Goal: Information Seeking & Learning: Learn about a topic

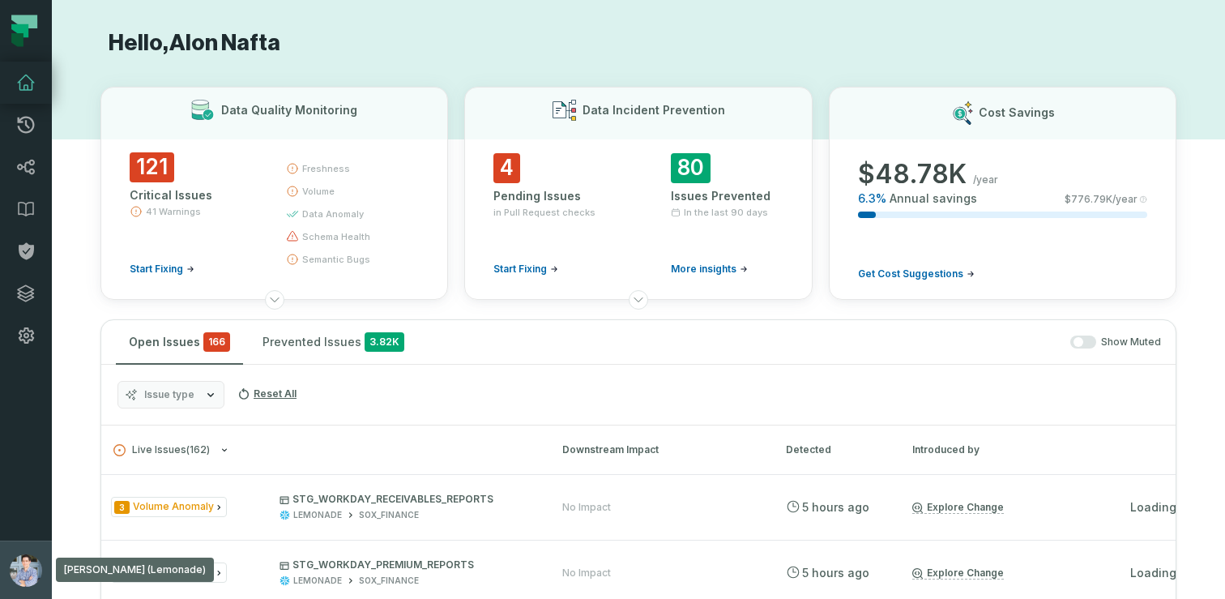
click at [23, 555] on img "button" at bounding box center [26, 570] width 32 height 32
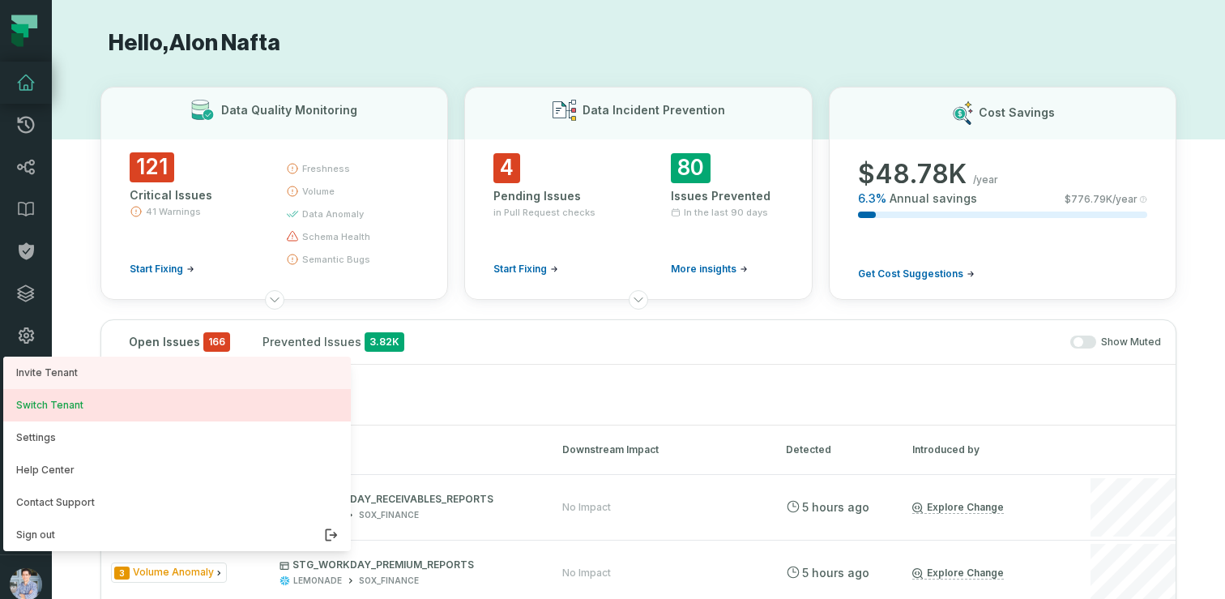
click at [45, 408] on button "Switch Tenant" at bounding box center [177, 405] width 348 height 32
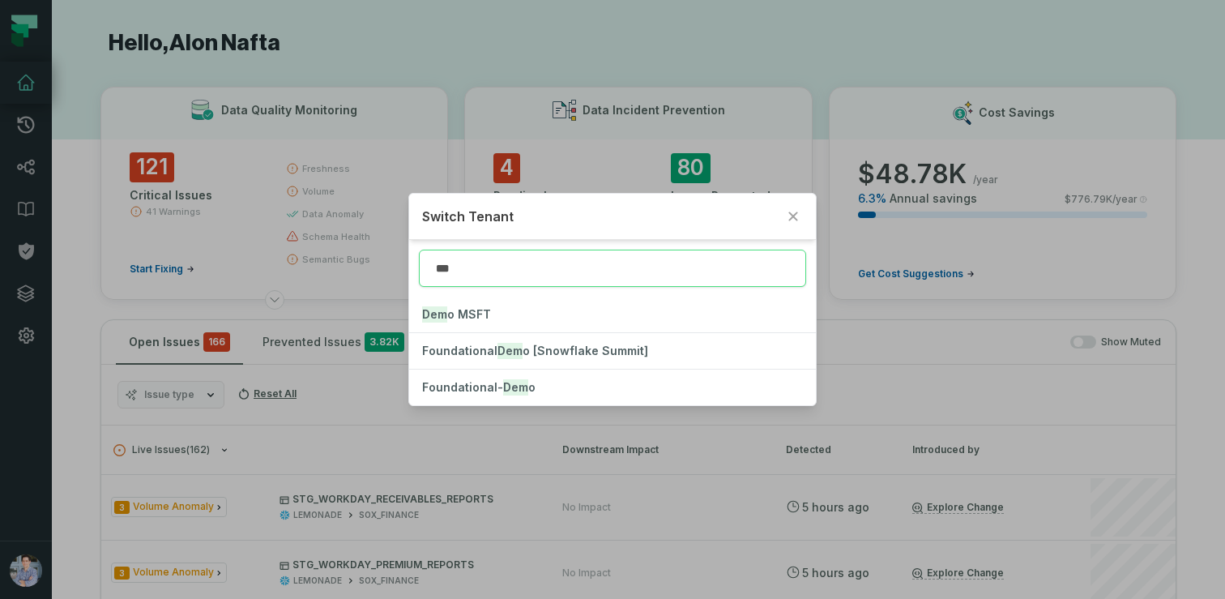
type input "****"
click at [489, 397] on button "Foundational- Demo" at bounding box center [612, 387] width 407 height 36
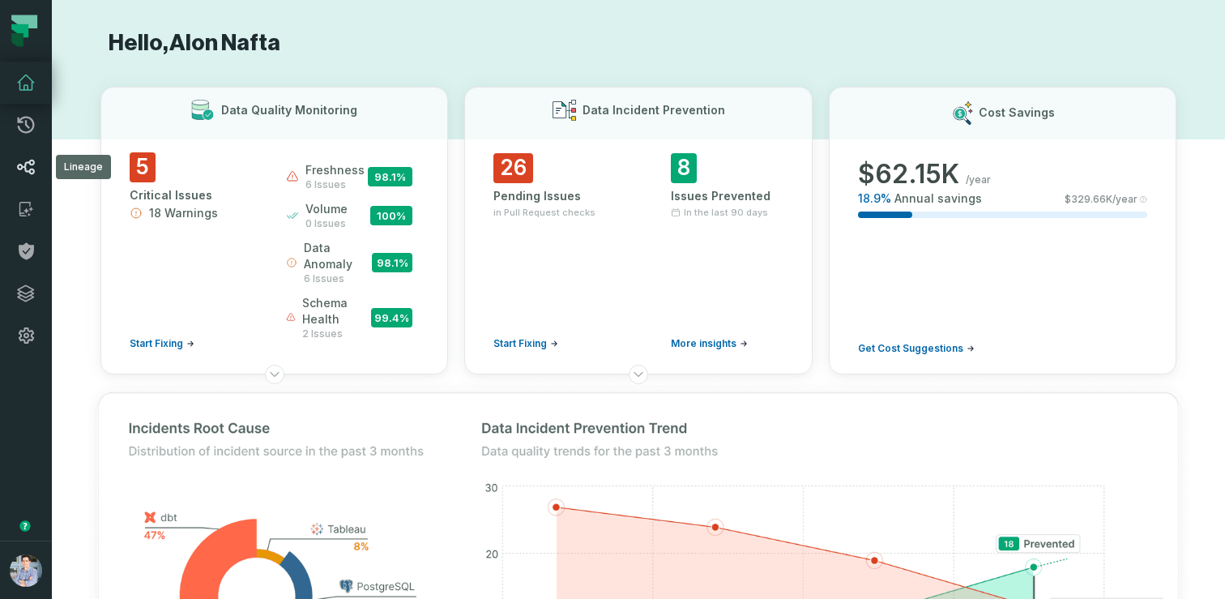
click at [20, 176] on icon at bounding box center [25, 166] width 19 height 19
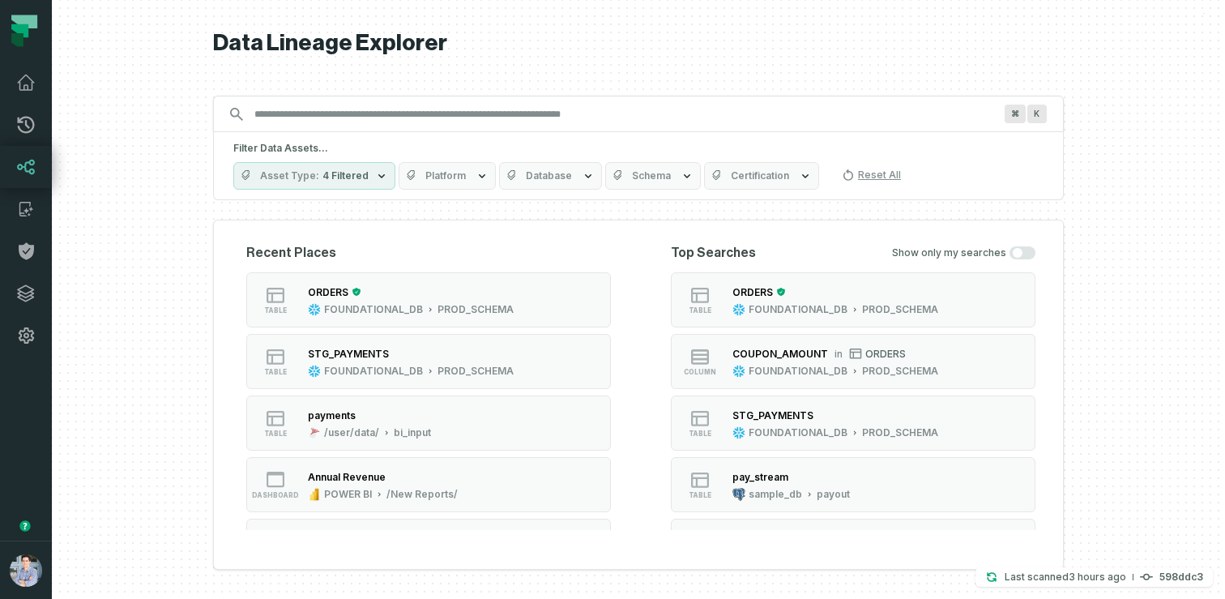
click at [437, 177] on span "Platform" at bounding box center [445, 175] width 41 height 13
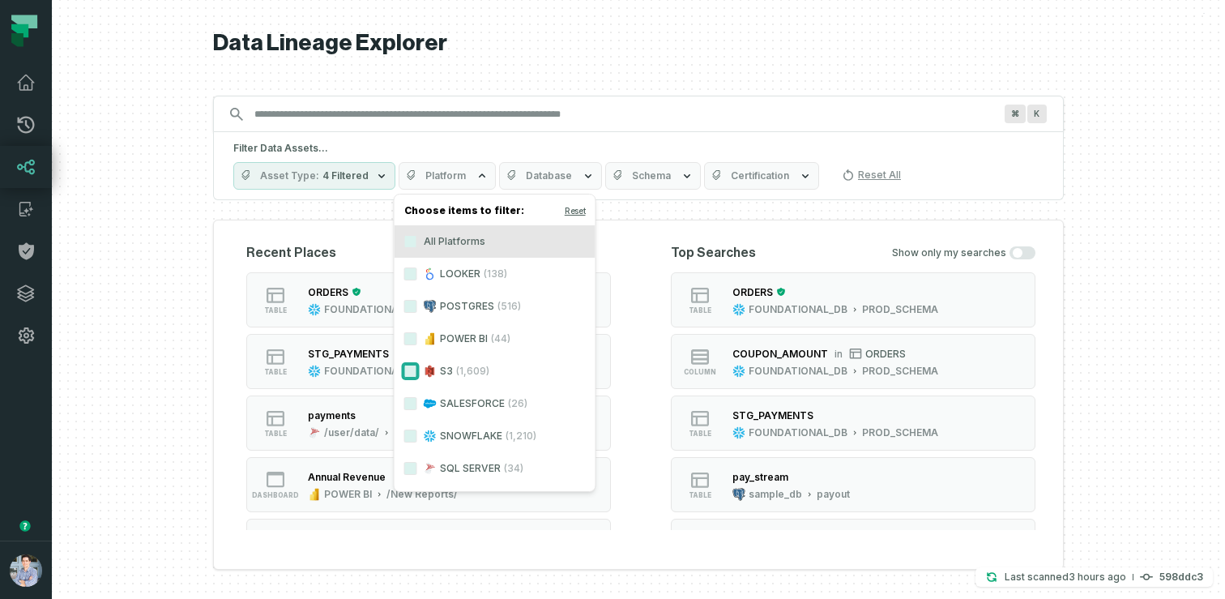
click at [408, 373] on button "S3 (1,609)" at bounding box center [410, 371] width 13 height 13
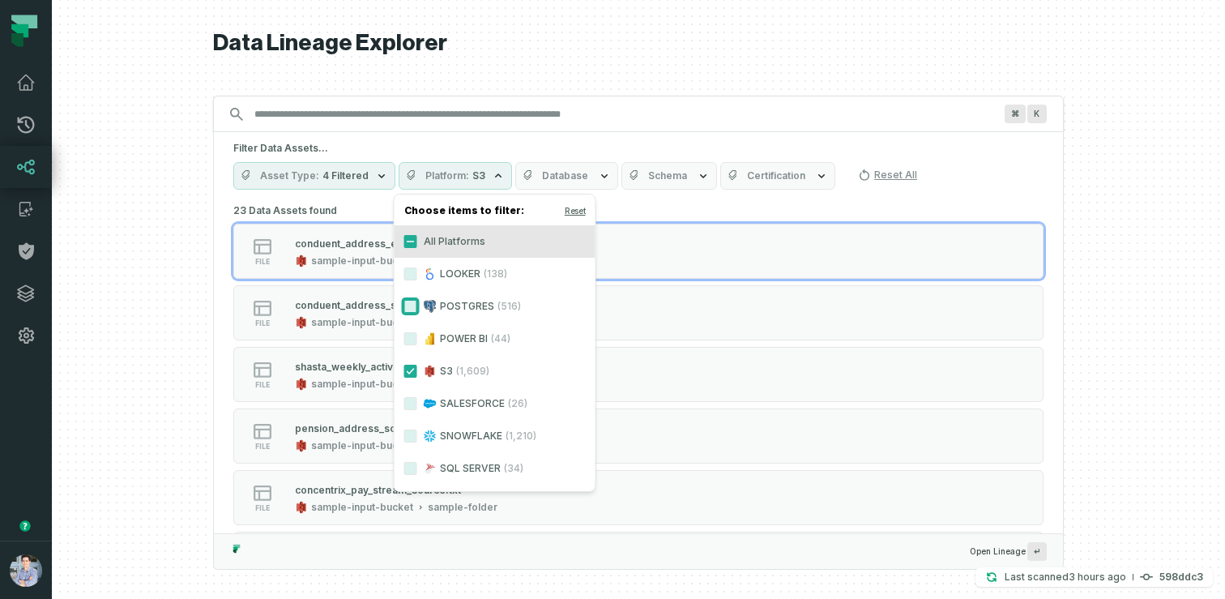
click at [412, 307] on button "POSTGRES (516)" at bounding box center [410, 306] width 13 height 13
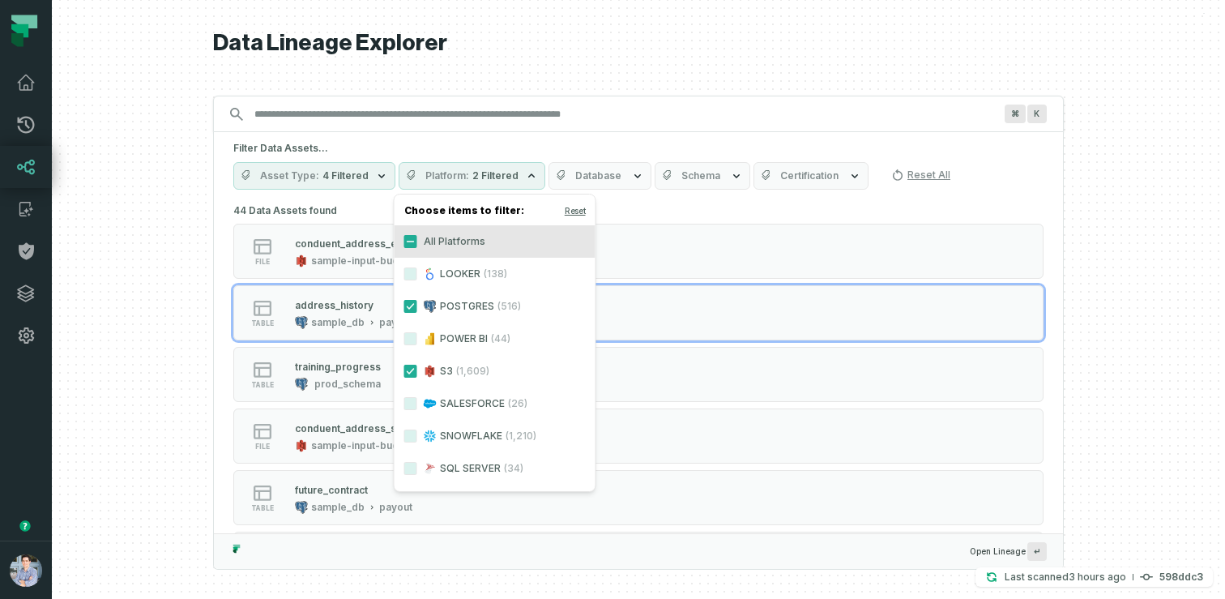
click at [162, 319] on div at bounding box center [638, 299] width 1173 height 599
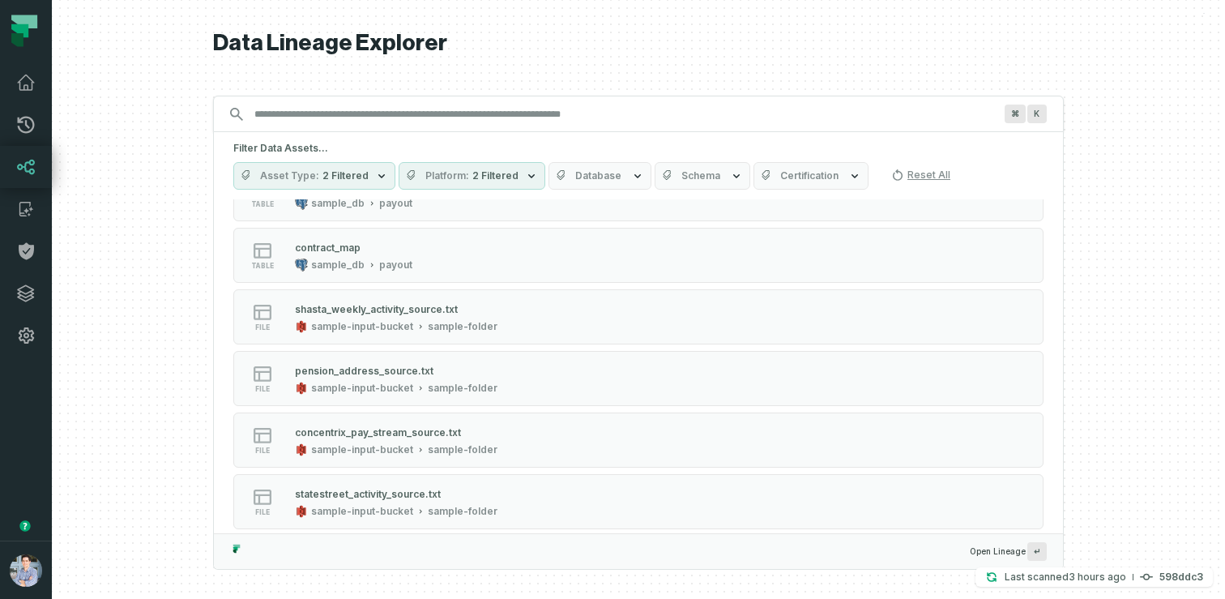
scroll to position [323, 0]
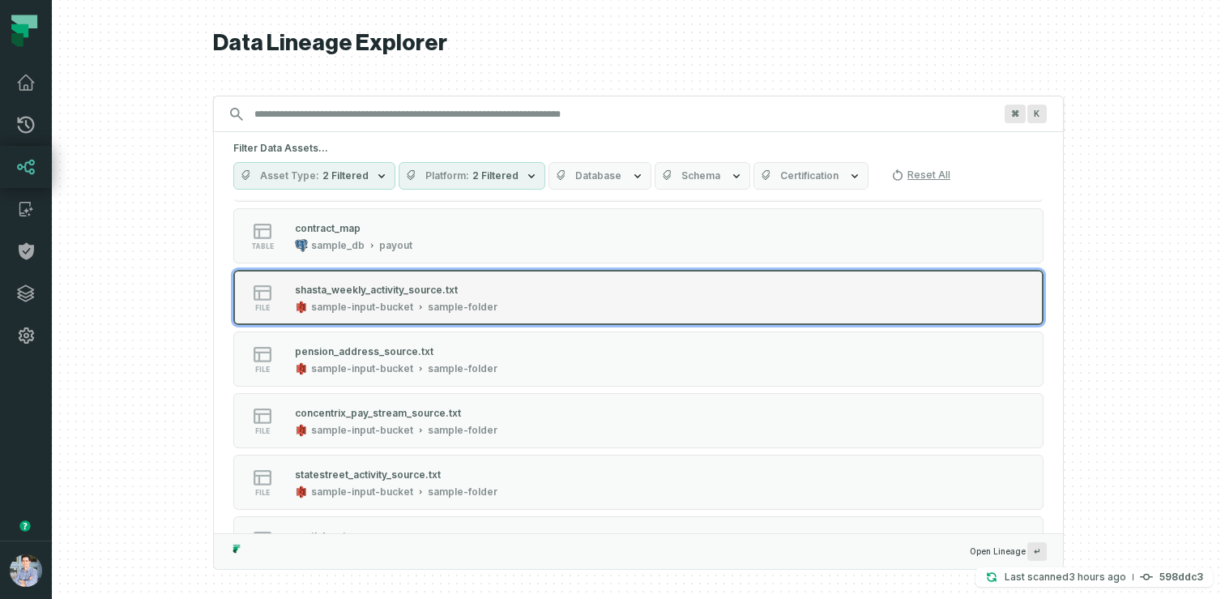
click at [432, 287] on div "shasta_weekly_activity_source.txt" at bounding box center [376, 290] width 163 height 12
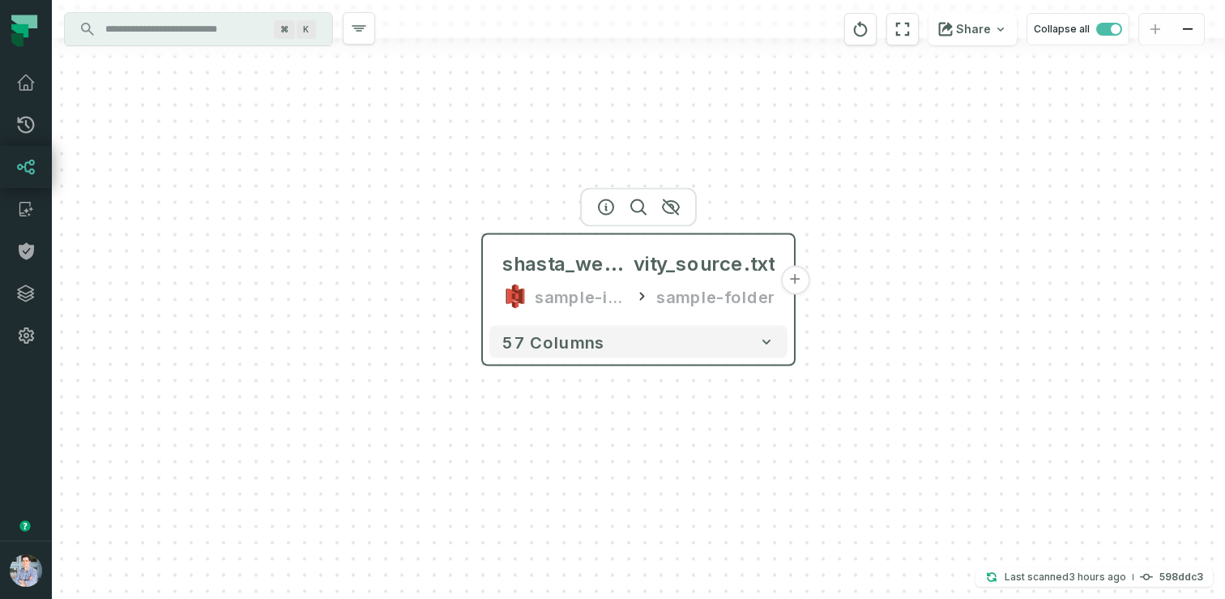
click at [792, 283] on button "+" at bounding box center [794, 280] width 29 height 29
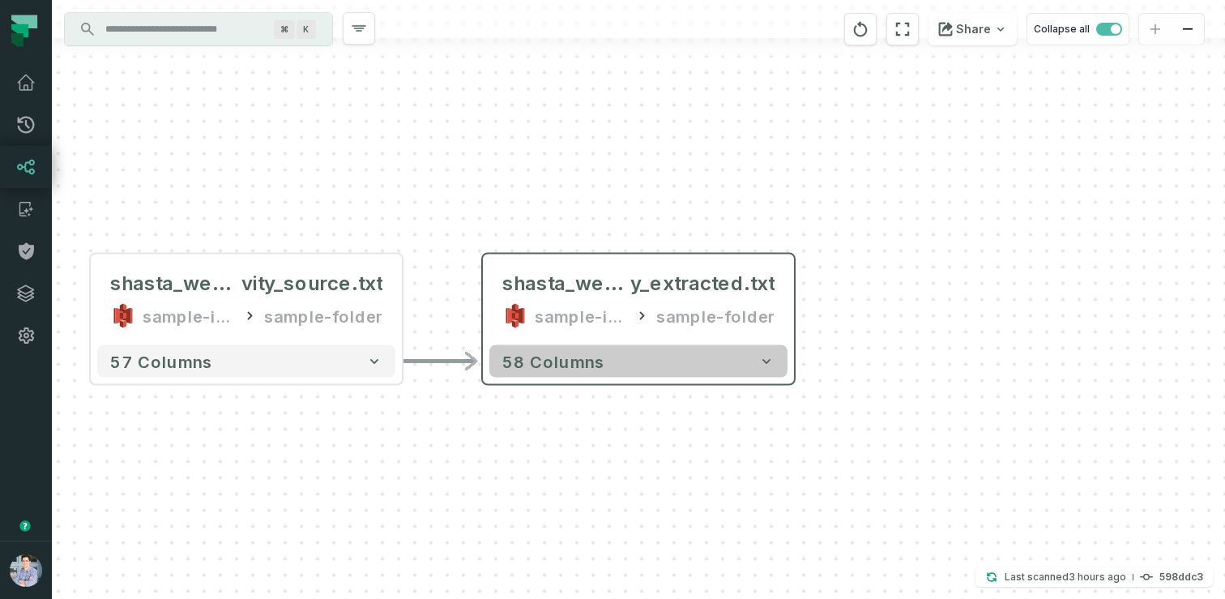
click at [758, 353] on icon "button" at bounding box center [766, 361] width 16 height 16
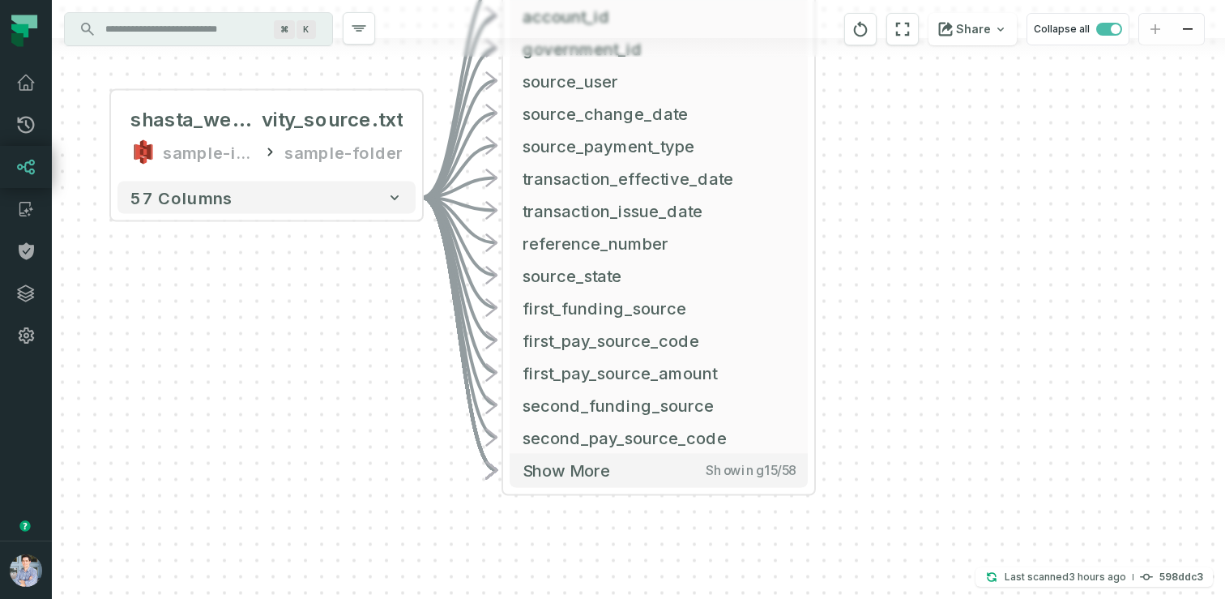
drag, startPoint x: 382, startPoint y: 431, endPoint x: 402, endPoint y: -18, distance: 449.3
click at [402, 0] on html "Pull Requests Dashboard Lineage Catalog Policies Integrations Settings Alon Naf…" at bounding box center [612, 299] width 1225 height 599
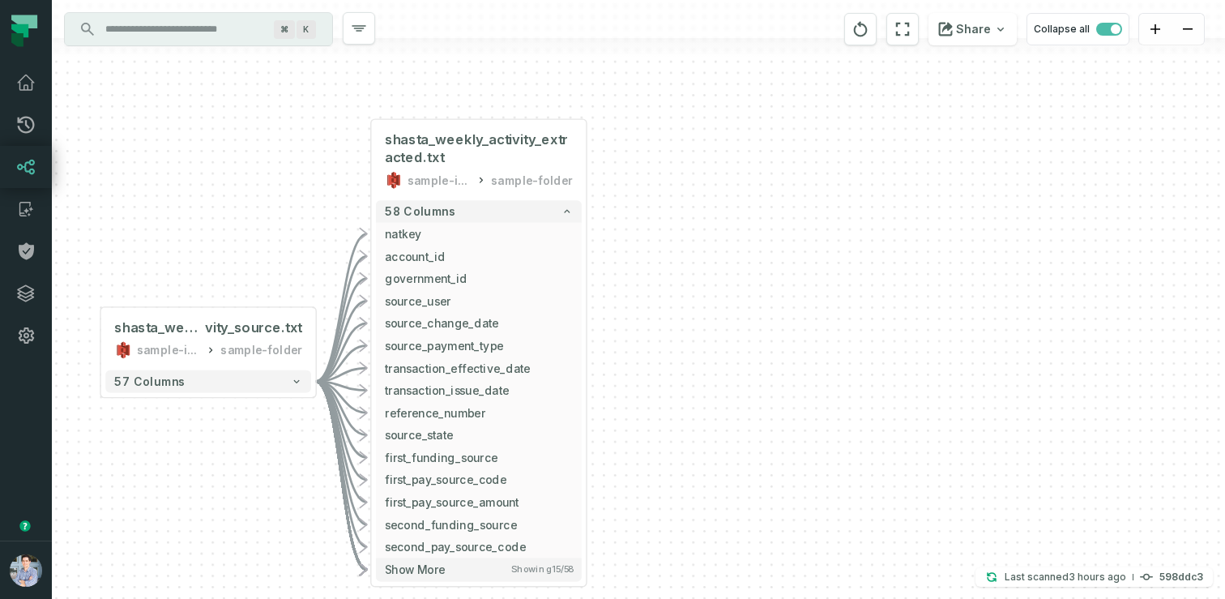
drag, startPoint x: 298, startPoint y: 281, endPoint x: 230, endPoint y: 448, distance: 180.2
click at [230, 448] on div "- shasta_weekly_activity_extracted.txt sample-input-bucket sample-folder 58 col…" at bounding box center [638, 299] width 1173 height 599
click at [217, 32] on input "Discovery Provider cmdk menu" at bounding box center [184, 29] width 177 height 26
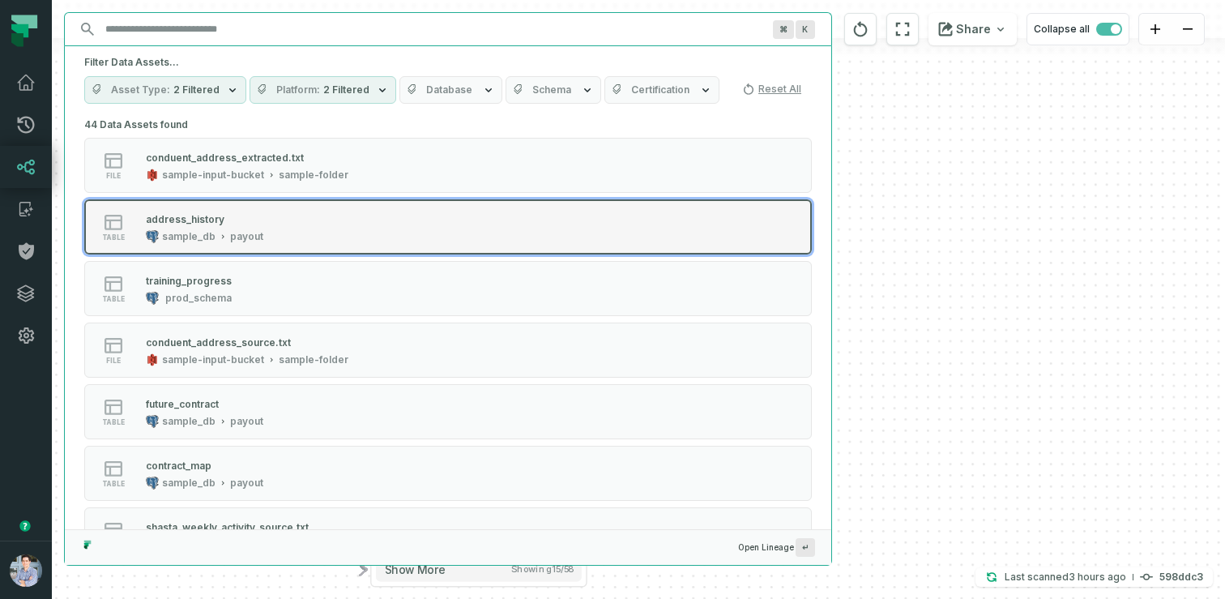
click at [203, 225] on div "address_history" at bounding box center [204, 219] width 117 height 16
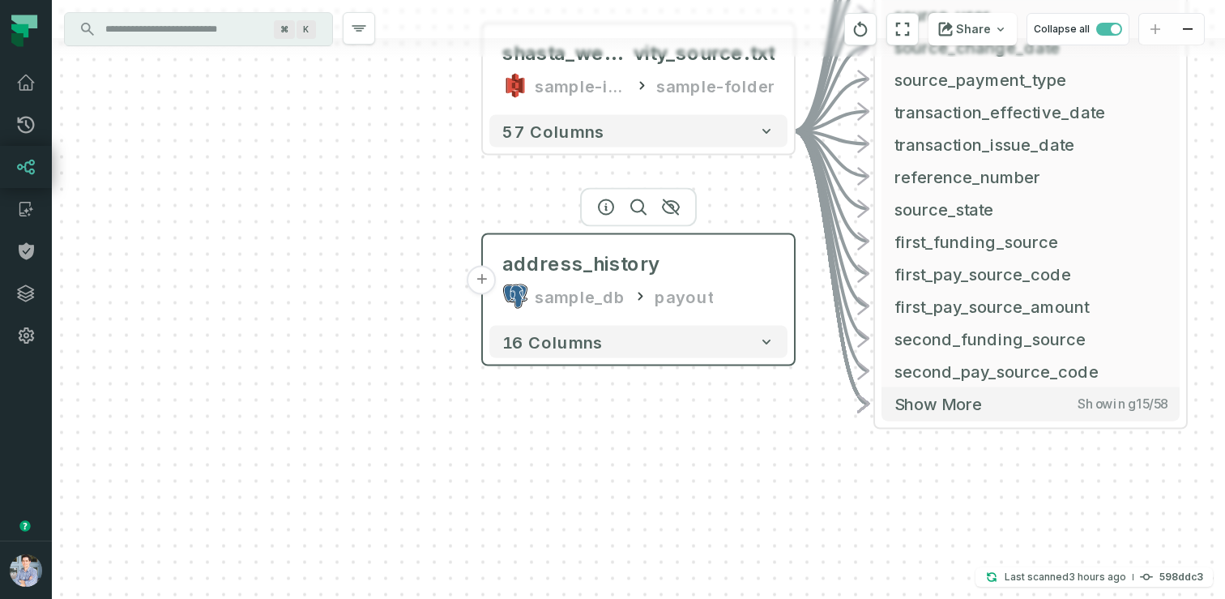
click at [483, 278] on button "+" at bounding box center [481, 280] width 29 height 29
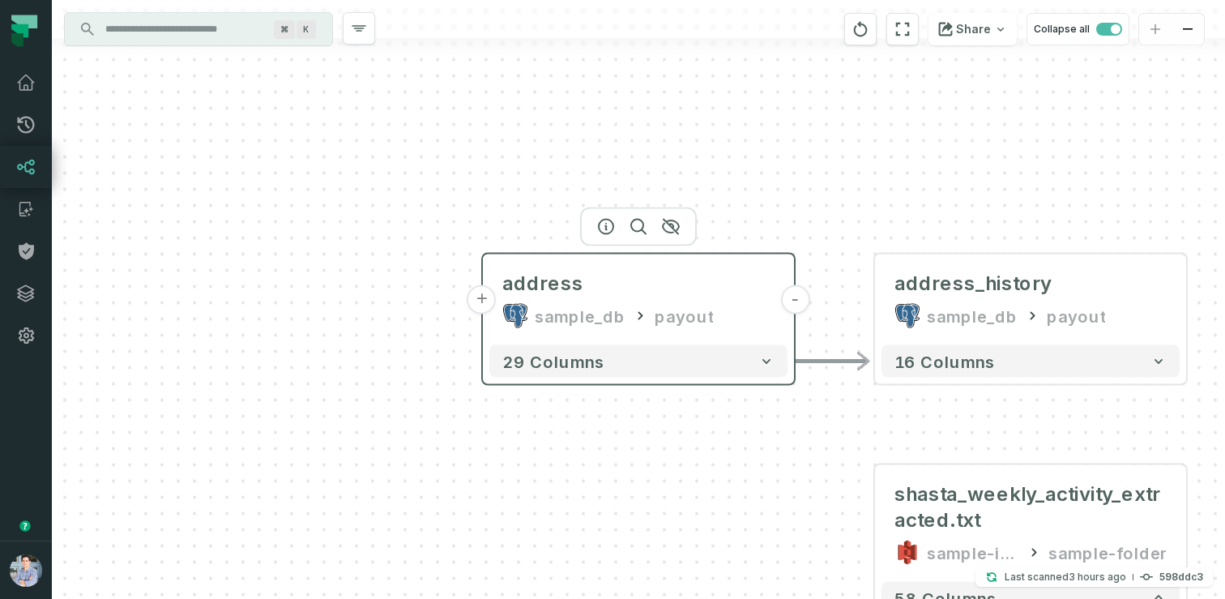
click at [489, 302] on button "+" at bounding box center [481, 299] width 29 height 29
click at [479, 295] on button "+" at bounding box center [481, 299] width 29 height 29
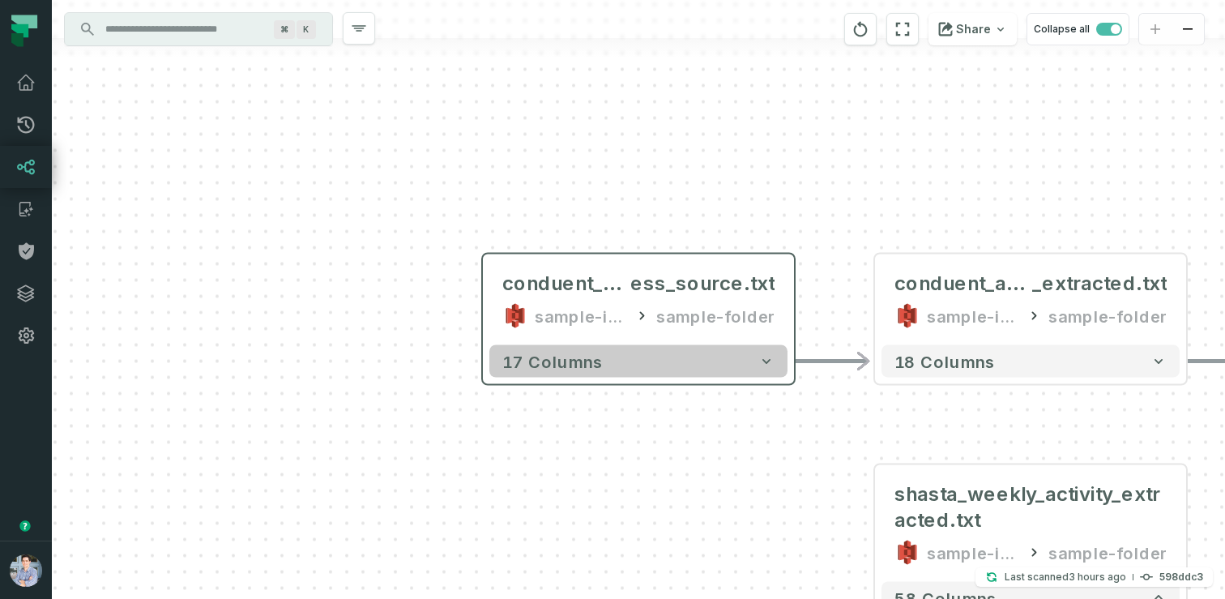
click at [736, 363] on button "17 columns" at bounding box center [638, 361] width 298 height 32
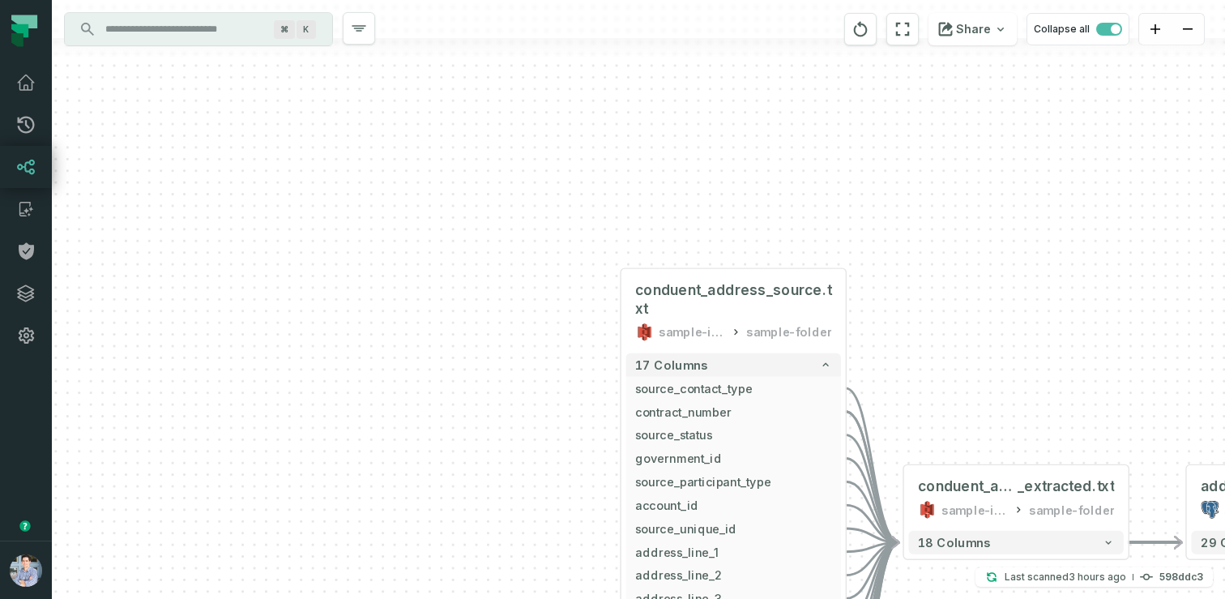
drag, startPoint x: 995, startPoint y: 429, endPoint x: 885, endPoint y: 87, distance: 358.4
click at [885, 87] on div "conduent_address_source.txt sample-input-bucket sample-folder - 17 columns sour…" at bounding box center [638, 299] width 1173 height 599
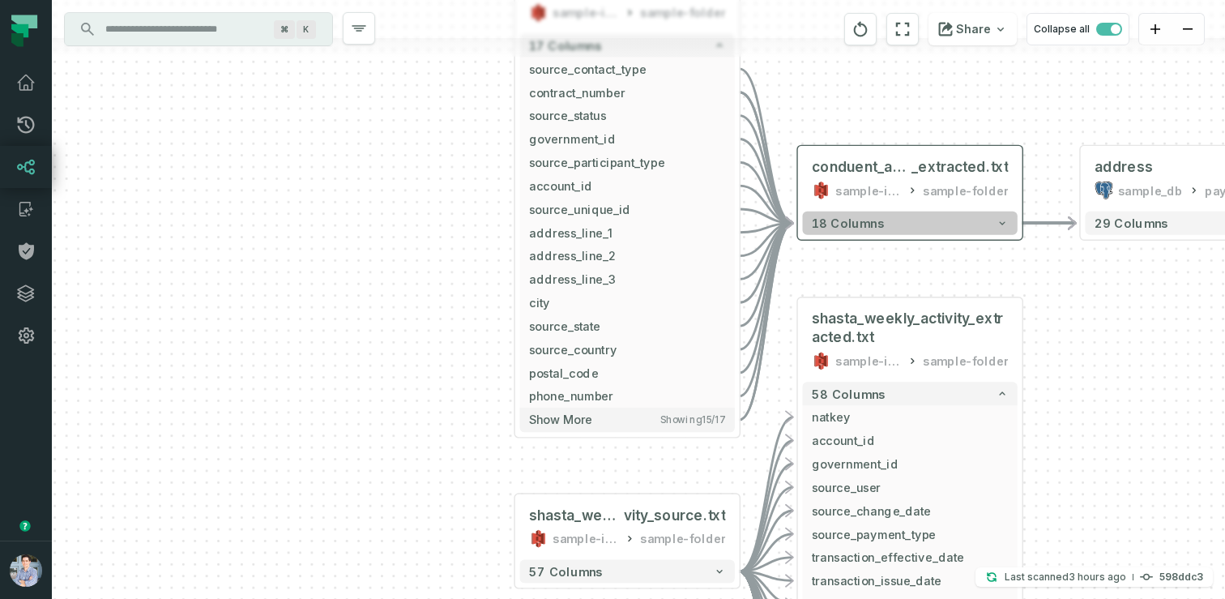
click at [909, 220] on button "18 columns" at bounding box center [910, 222] width 215 height 23
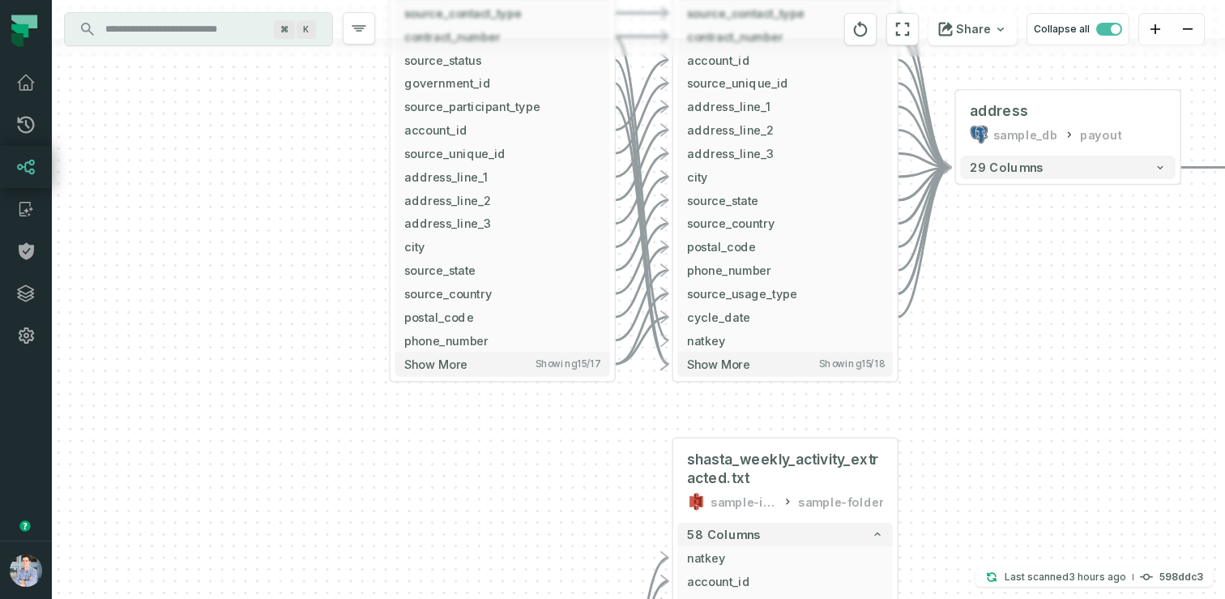
drag, startPoint x: 1115, startPoint y: 461, endPoint x: 983, endPoint y: 211, distance: 283.0
click at [983, 211] on div "conduent_address_source.txt sample-input-bucket sample-folder - 17 columns sour…" at bounding box center [638, 299] width 1173 height 599
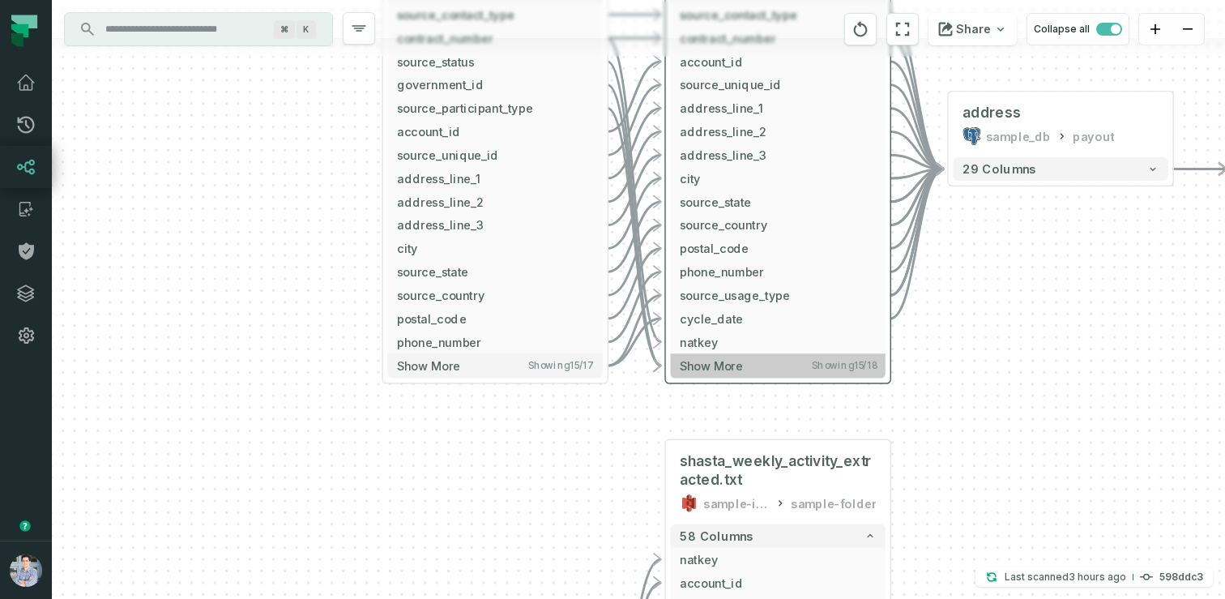
click at [724, 366] on span "Show more" at bounding box center [711, 365] width 63 height 15
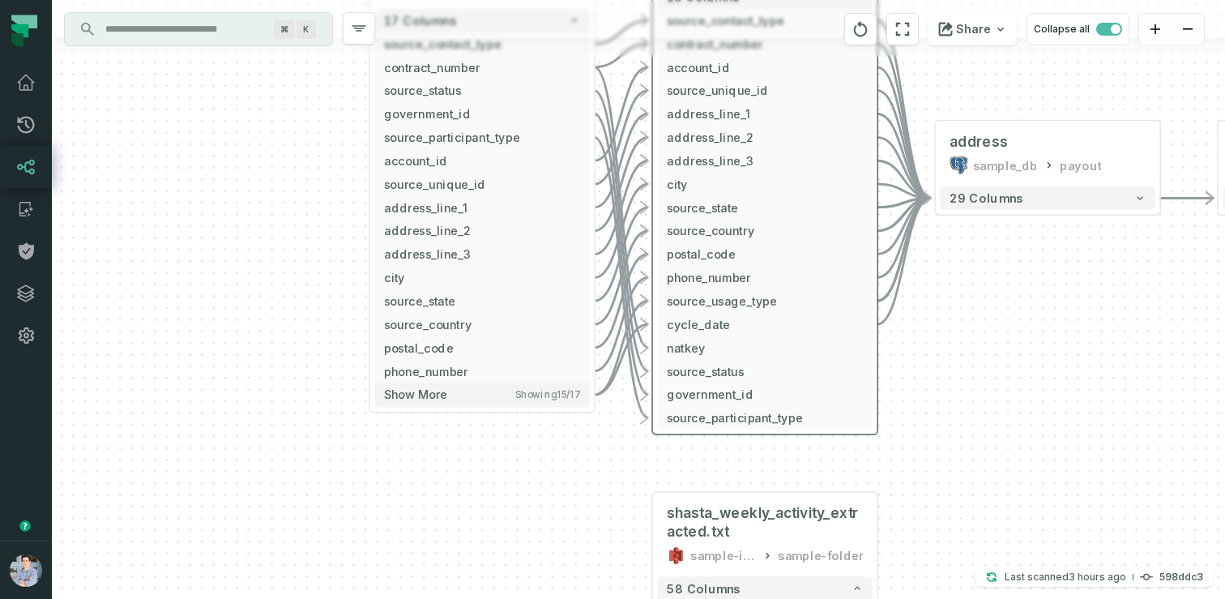
drag, startPoint x: 988, startPoint y: 292, endPoint x: 928, endPoint y: 316, distance: 65.1
click at [928, 316] on div "conduent_address_source.txt sample-input-bucket sample-folder - 17 columns sour…" at bounding box center [638, 299] width 1173 height 599
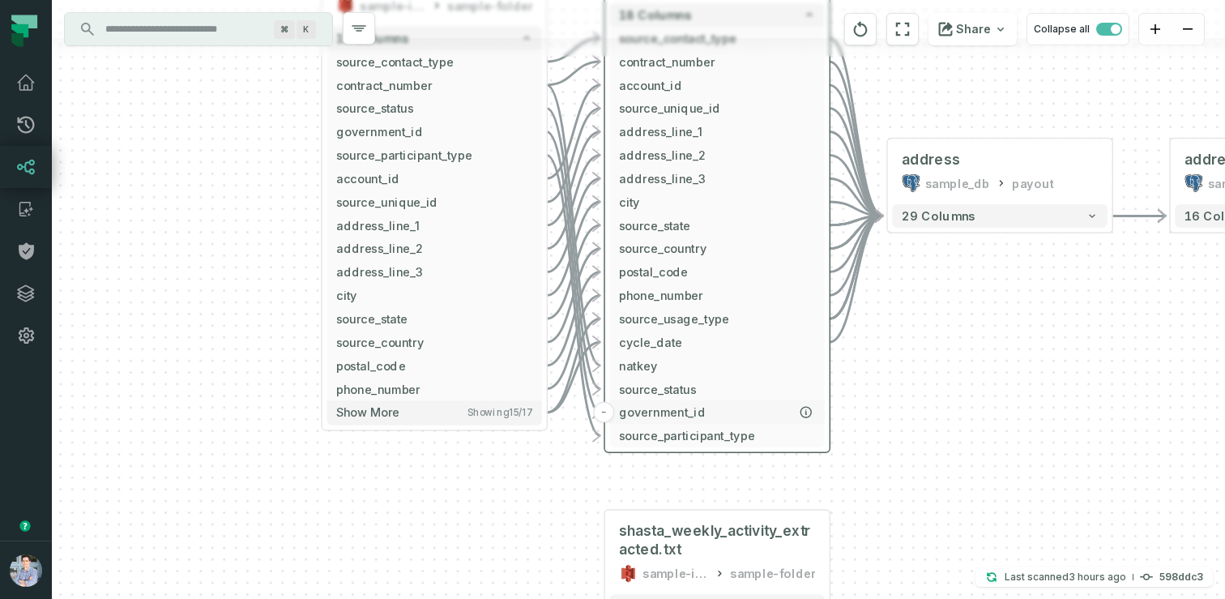
click at [693, 412] on span "government_id" at bounding box center [717, 412] width 196 height 18
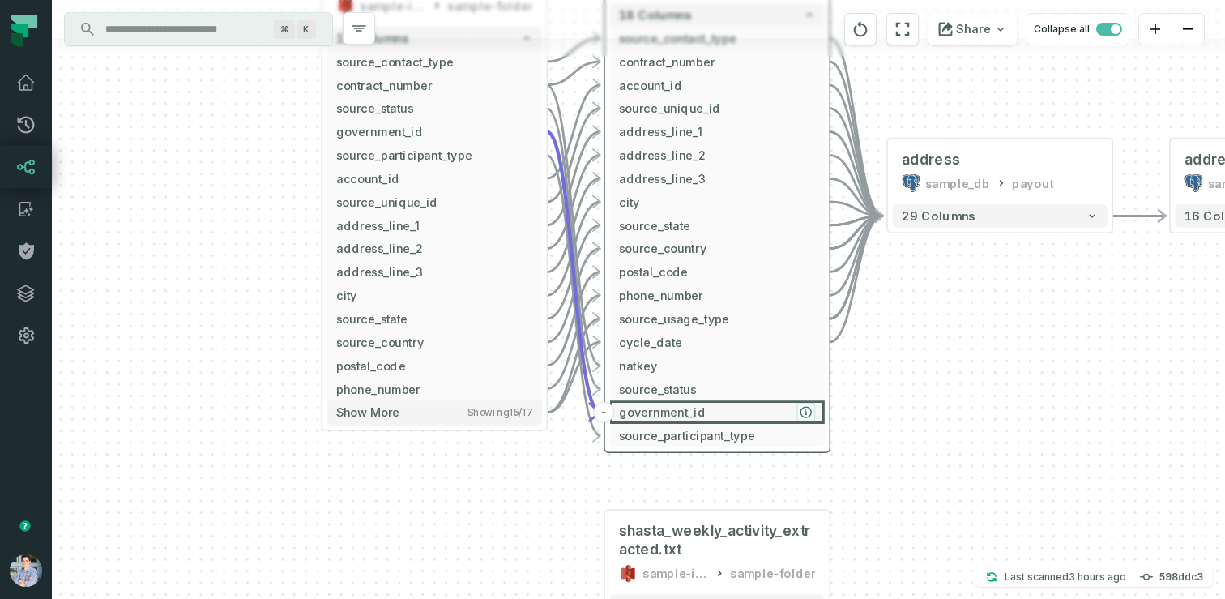
click at [809, 408] on icon "button" at bounding box center [805, 412] width 11 height 11
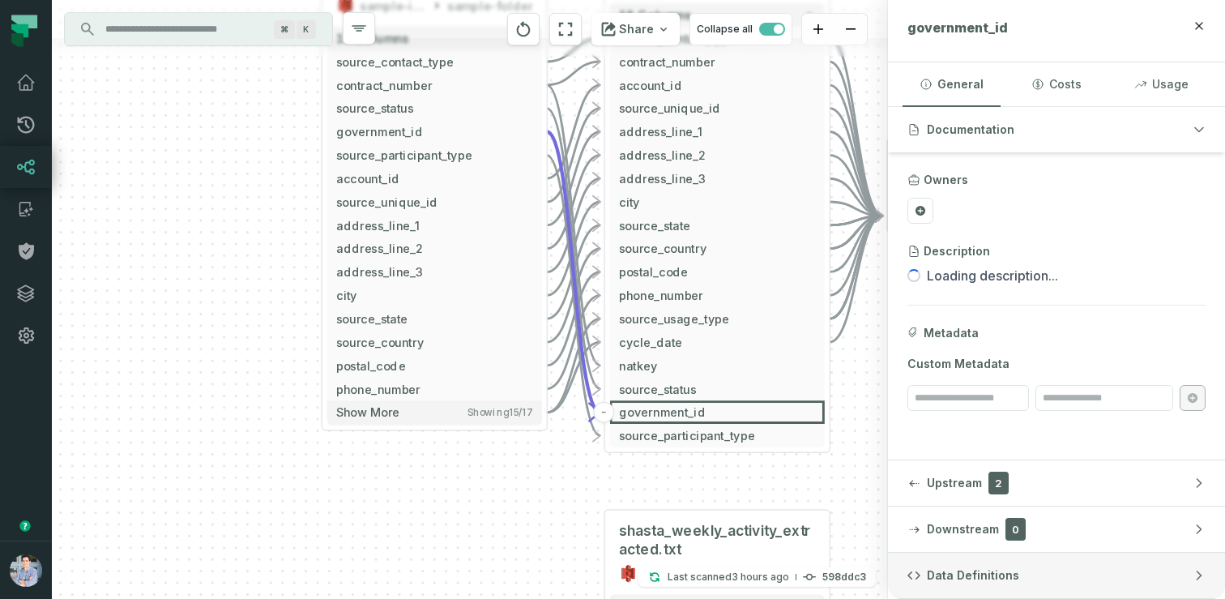
click at [996, 580] on span "Data Definitions" at bounding box center [973, 575] width 92 height 16
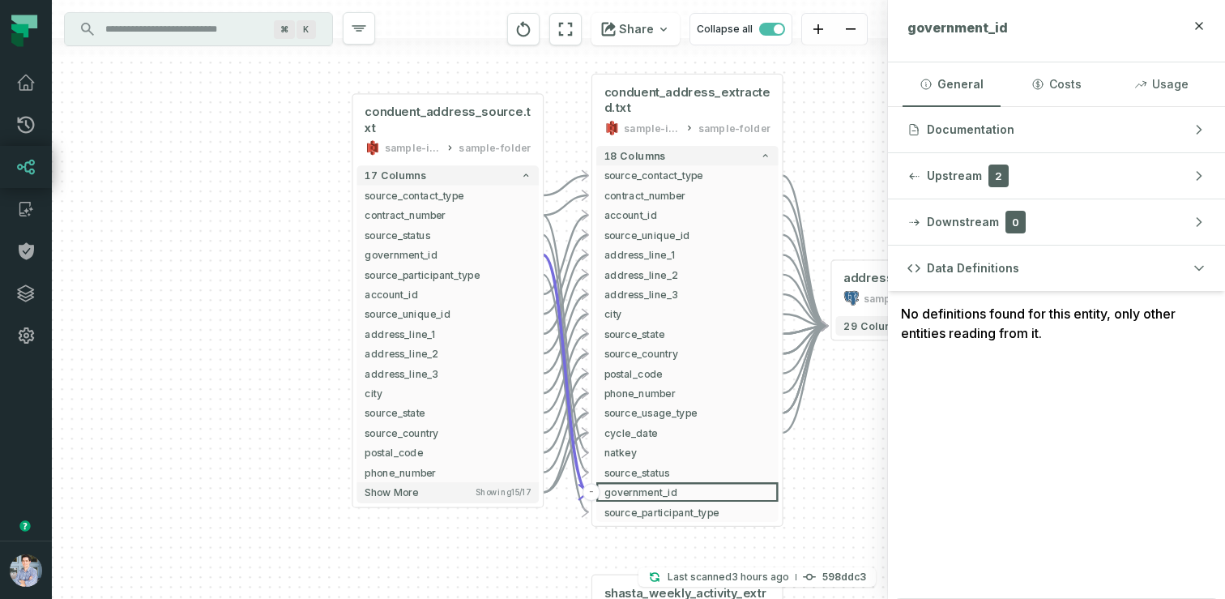
drag, startPoint x: 306, startPoint y: 101, endPoint x: 267, endPoint y: 275, distance: 178.5
click at [267, 275] on div "conduent_address_source.txt sample-input-bucket sample-folder - 17 columns sour…" at bounding box center [470, 299] width 836 height 599
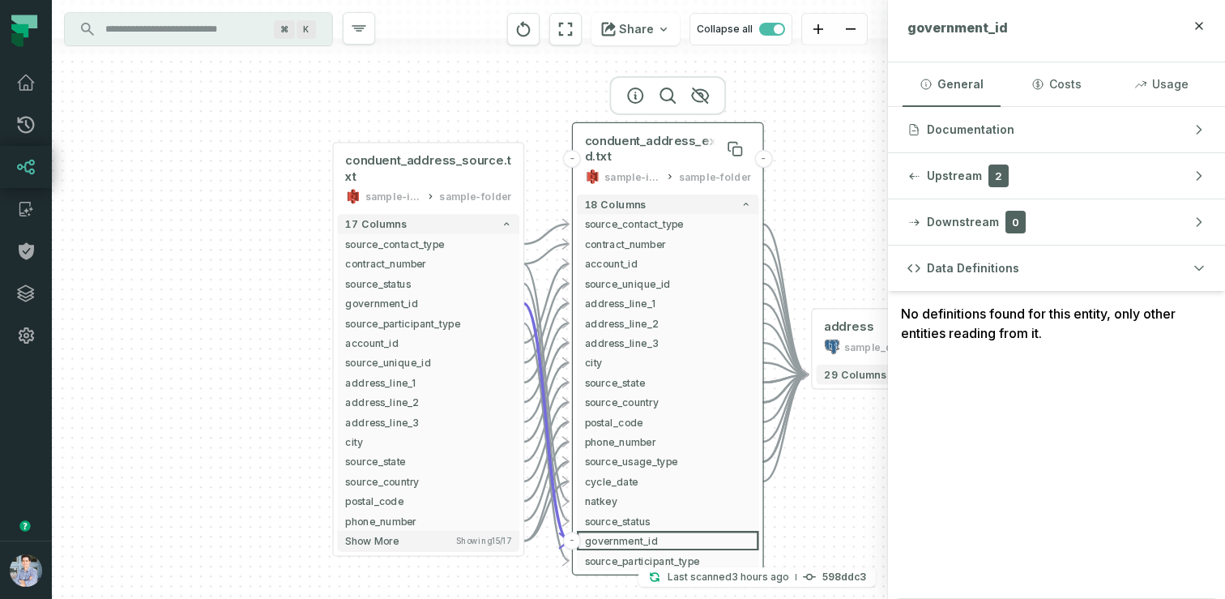
click at [676, 156] on span "conduent_address_extracted.txt" at bounding box center [668, 149] width 166 height 32
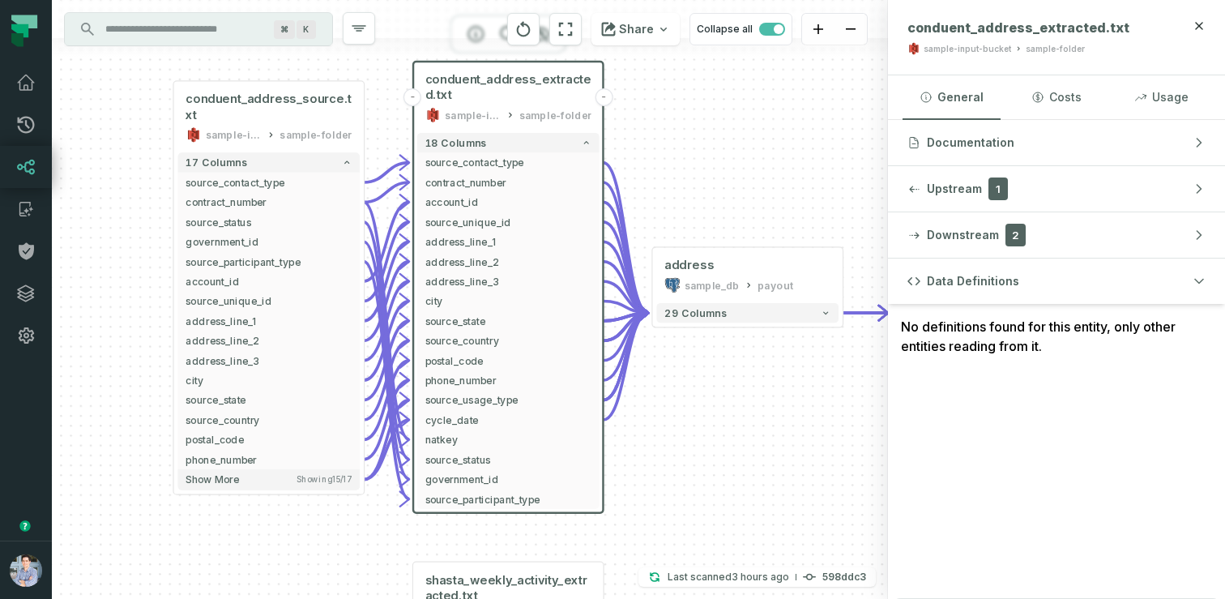
drag, startPoint x: 839, startPoint y: 428, endPoint x: 638, endPoint y: 355, distance: 213.7
click at [638, 355] on div "conduent_address_source.txt sample-input-bucket sample-folder - 17 columns sour…" at bounding box center [470, 299] width 836 height 599
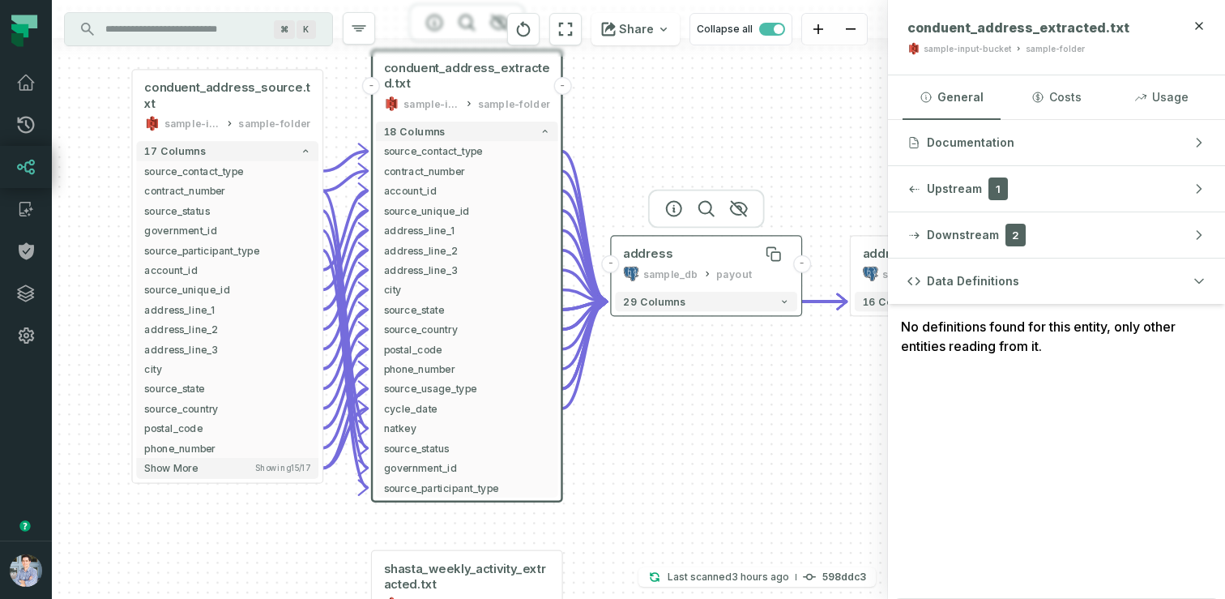
click at [679, 259] on div "address" at bounding box center [706, 254] width 166 height 16
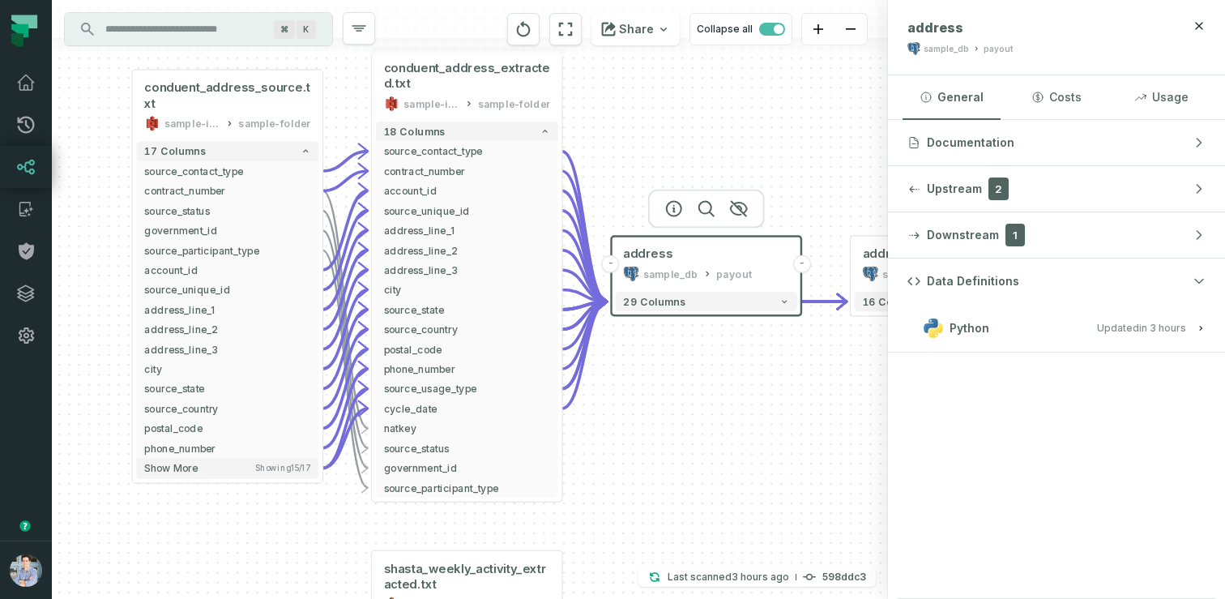
click at [1119, 326] on span "Updated [DATE] 1:01:27 AM" at bounding box center [1141, 328] width 89 height 12
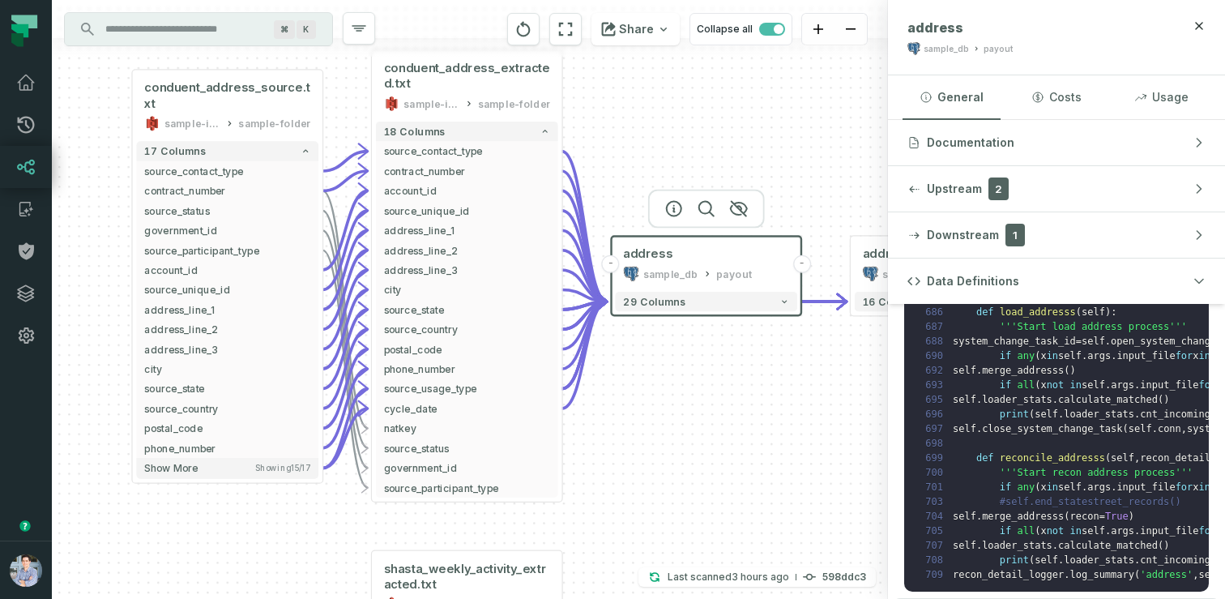
scroll to position [7070, 3]
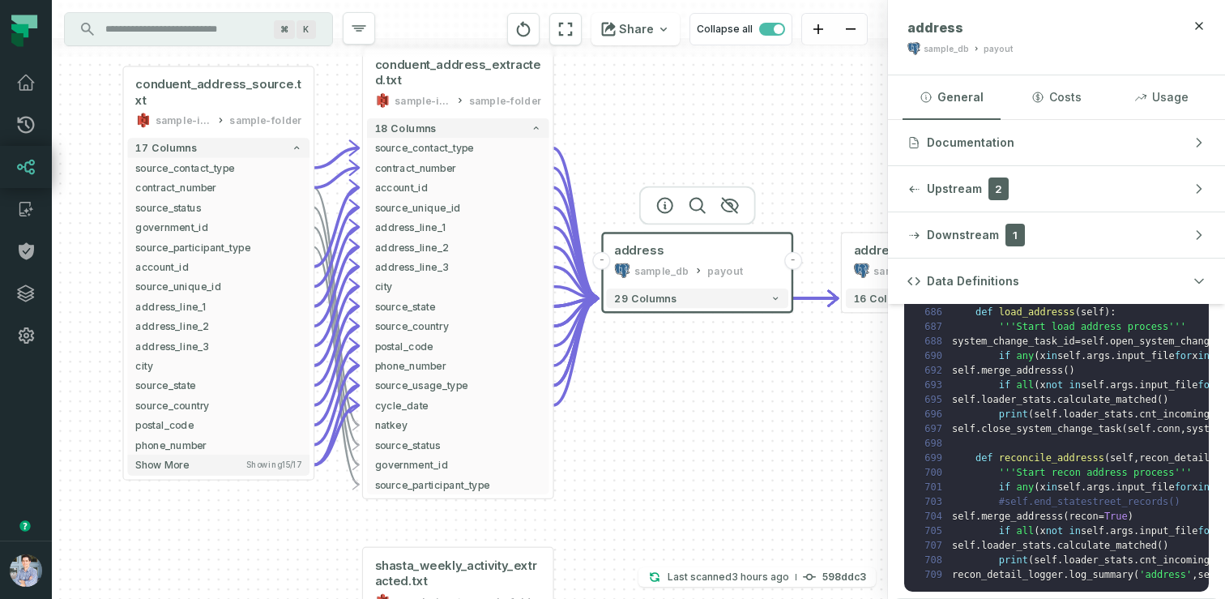
drag, startPoint x: 759, startPoint y: 387, endPoint x: 527, endPoint y: 344, distance: 236.5
click at [533, 345] on div "conduent_address_source.txt sample-input-bucket sample-folder - 17 columns sour…" at bounding box center [470, 299] width 836 height 599
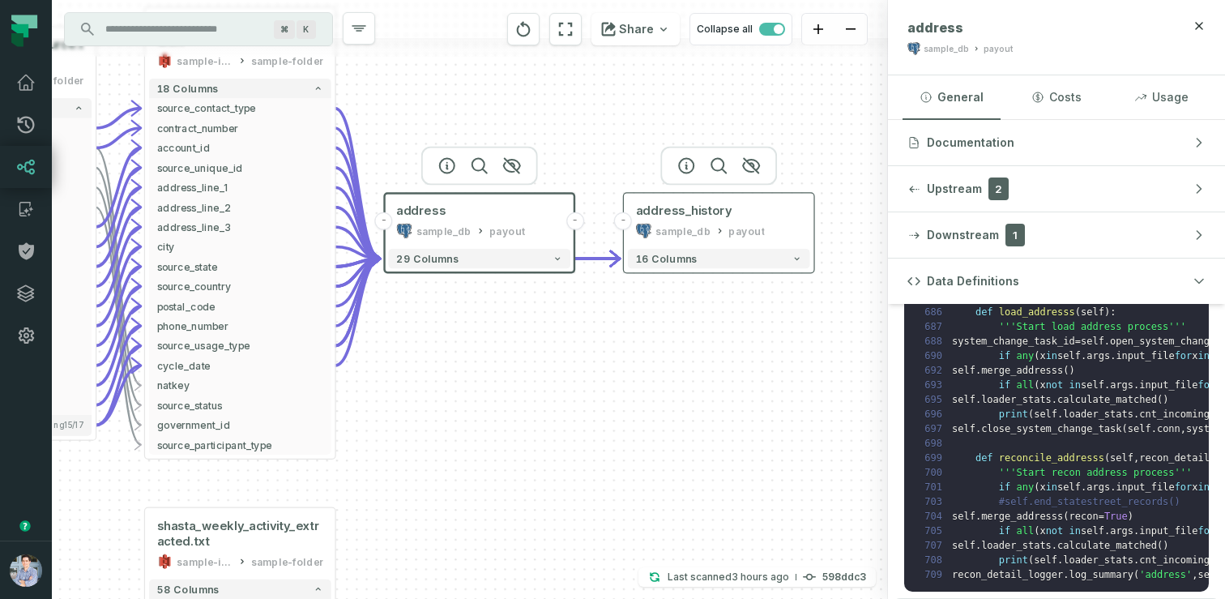
click at [693, 228] on div "sample_db" at bounding box center [682, 231] width 55 height 16
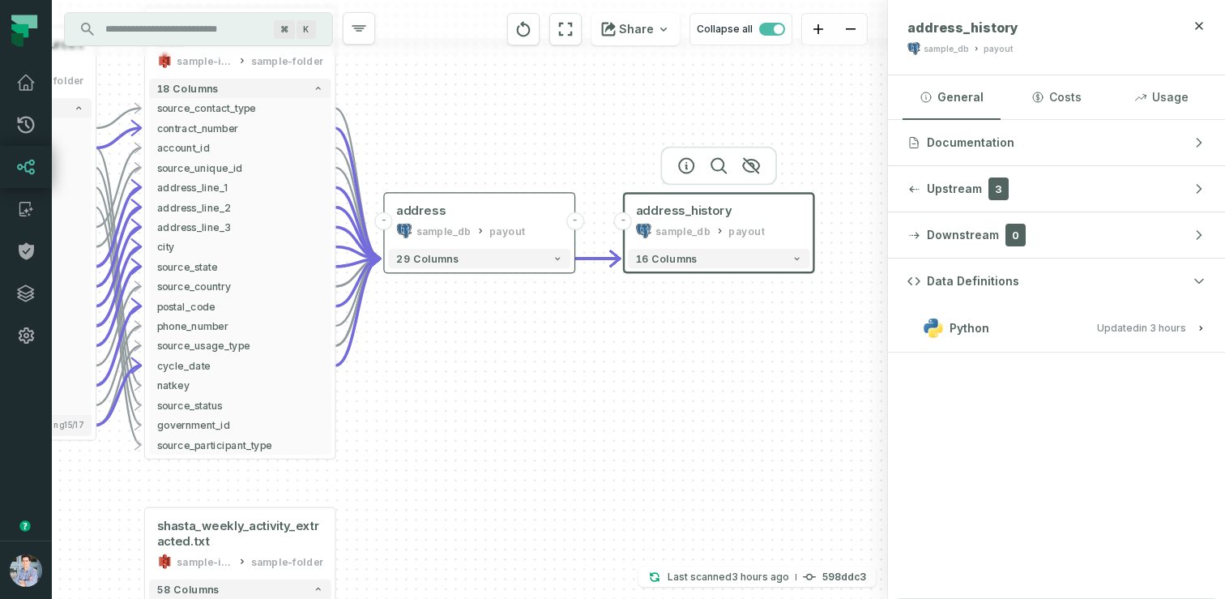
click at [954, 327] on span "Python" at bounding box center [970, 328] width 40 height 16
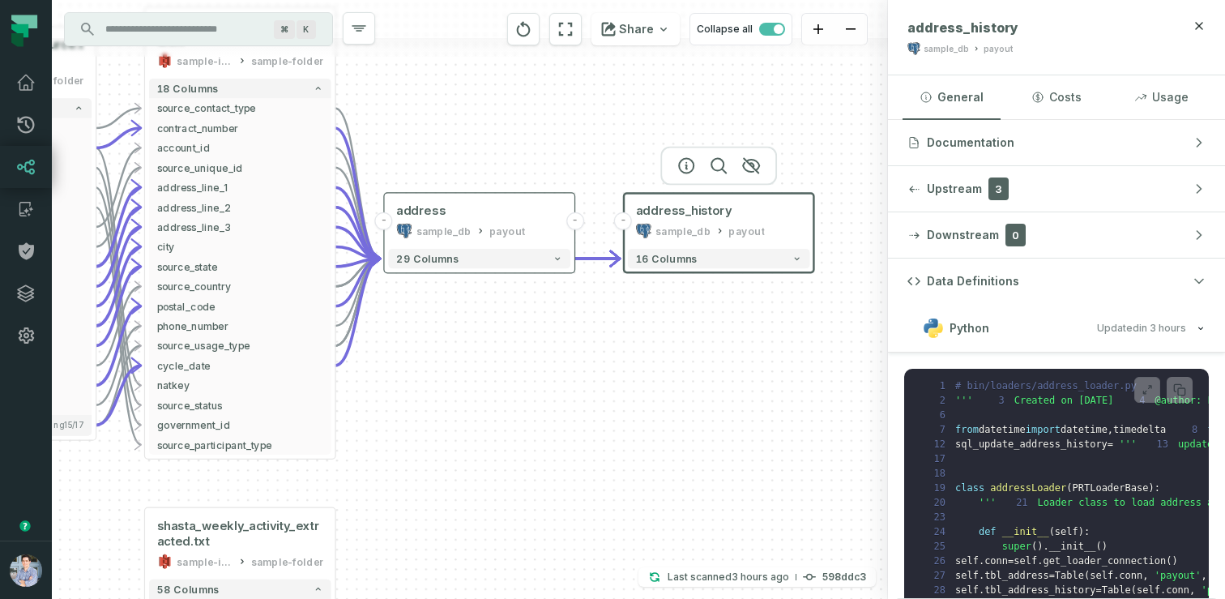
click at [756, 438] on div "conduent_address_source.txt sample-input-bucket sample-folder - 17 columns sour…" at bounding box center [470, 299] width 836 height 599
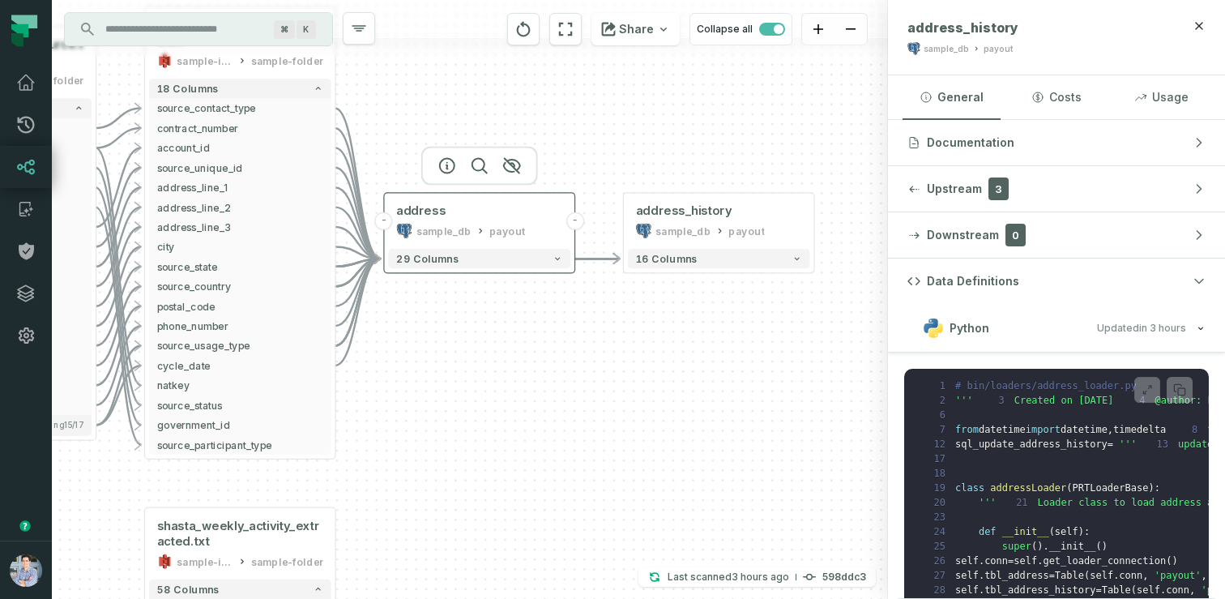
click at [516, 227] on div "payout" at bounding box center [507, 231] width 36 height 16
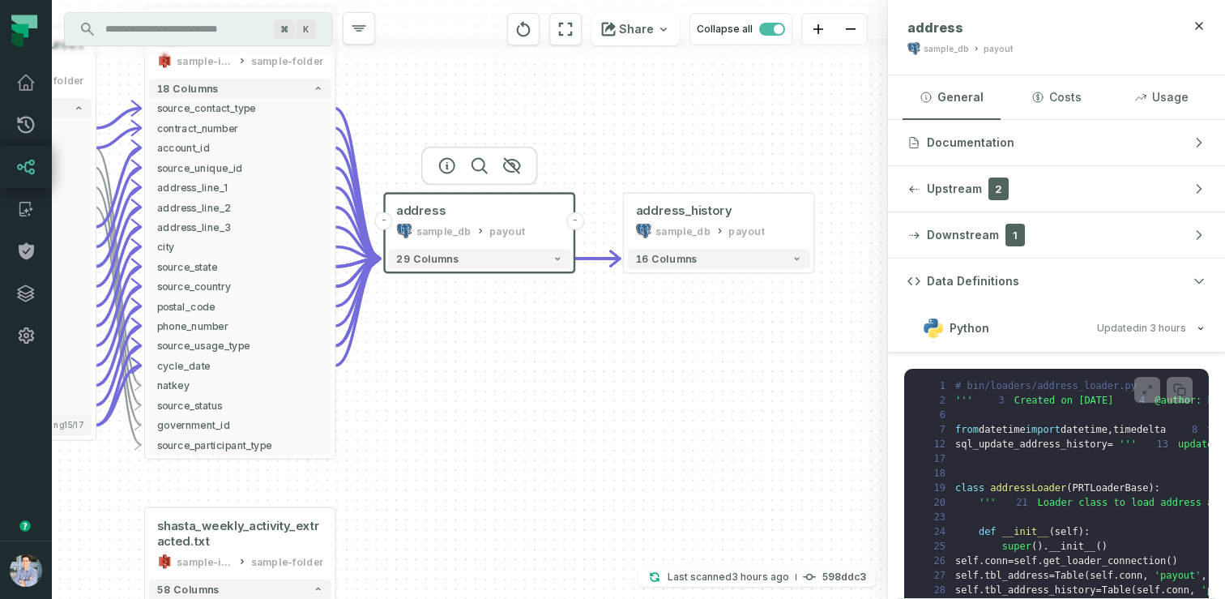
click at [617, 116] on div "conduent_address_source.txt sample-input-bucket sample-folder - 17 columns sour…" at bounding box center [470, 299] width 836 height 599
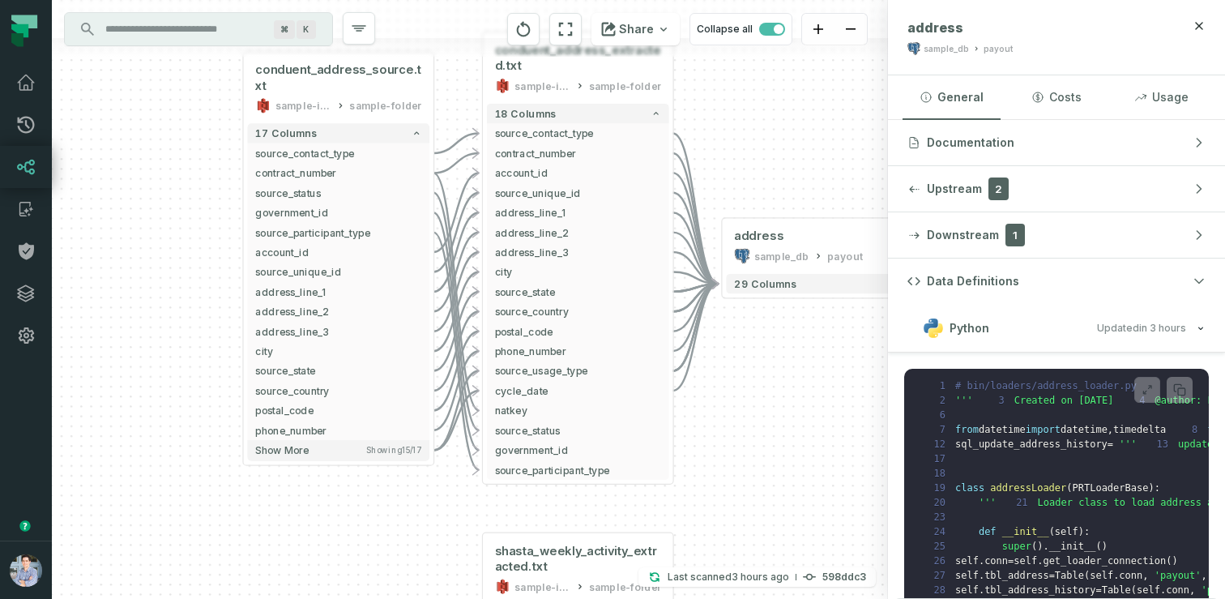
drag, startPoint x: 393, startPoint y: 299, endPoint x: 732, endPoint y: 325, distance: 339.6
click at [732, 325] on div "conduent_address_source.txt sample-input-bucket sample-folder - 17 columns sour…" at bounding box center [470, 299] width 836 height 599
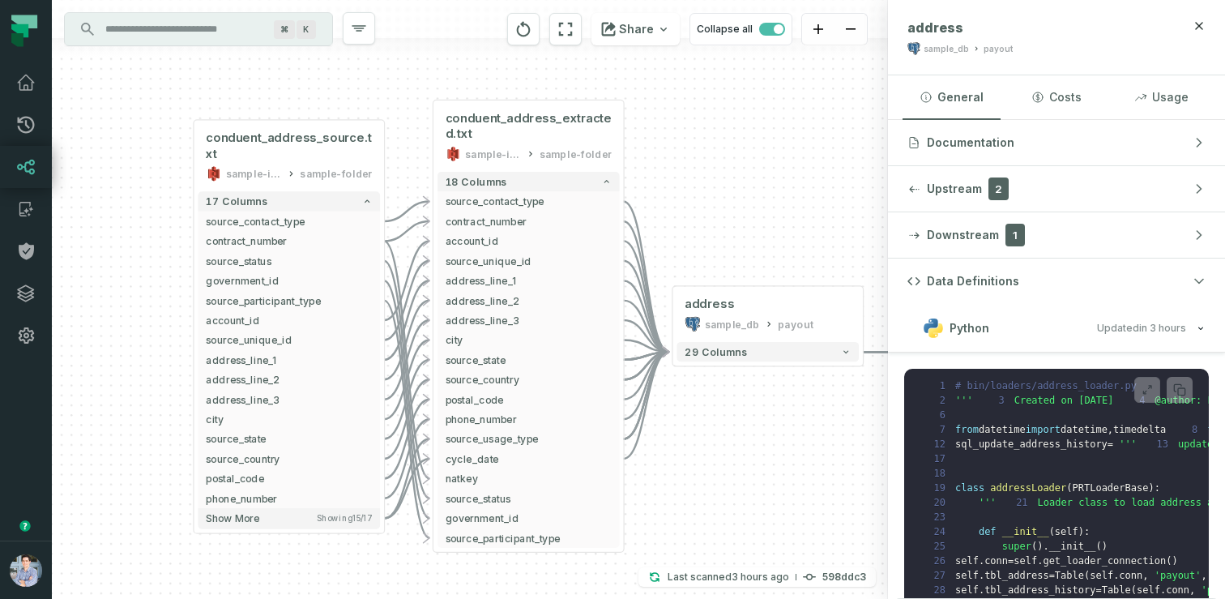
drag, startPoint x: 184, startPoint y: 121, endPoint x: 119, endPoint y: 191, distance: 95.8
click at [119, 191] on div "conduent_address_source.txt sample-input-bucket sample-folder - 17 columns sour…" at bounding box center [470, 299] width 836 height 599
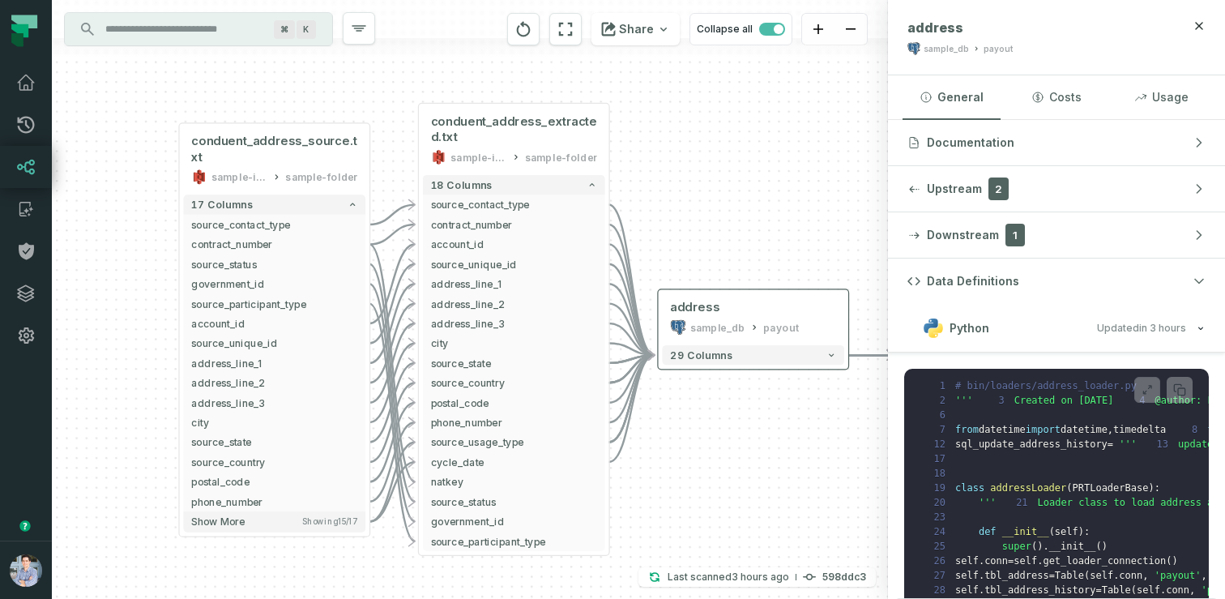
click at [801, 369] on div "29 columns" at bounding box center [754, 355] width 190 height 28
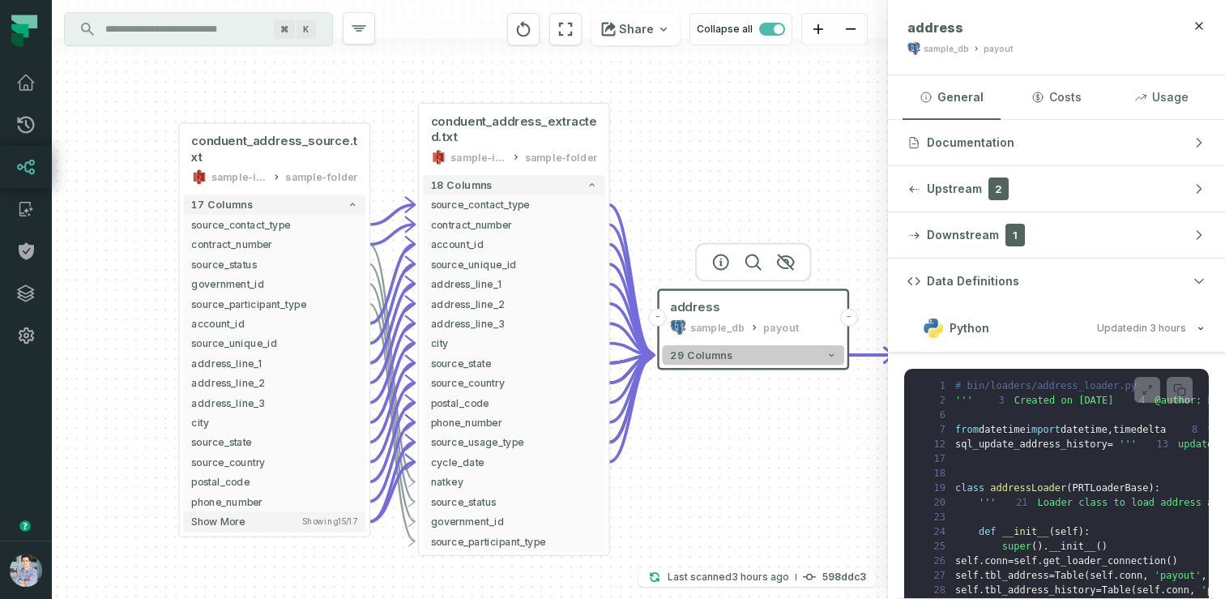
click at [815, 363] on button "29 columns" at bounding box center [753, 354] width 182 height 19
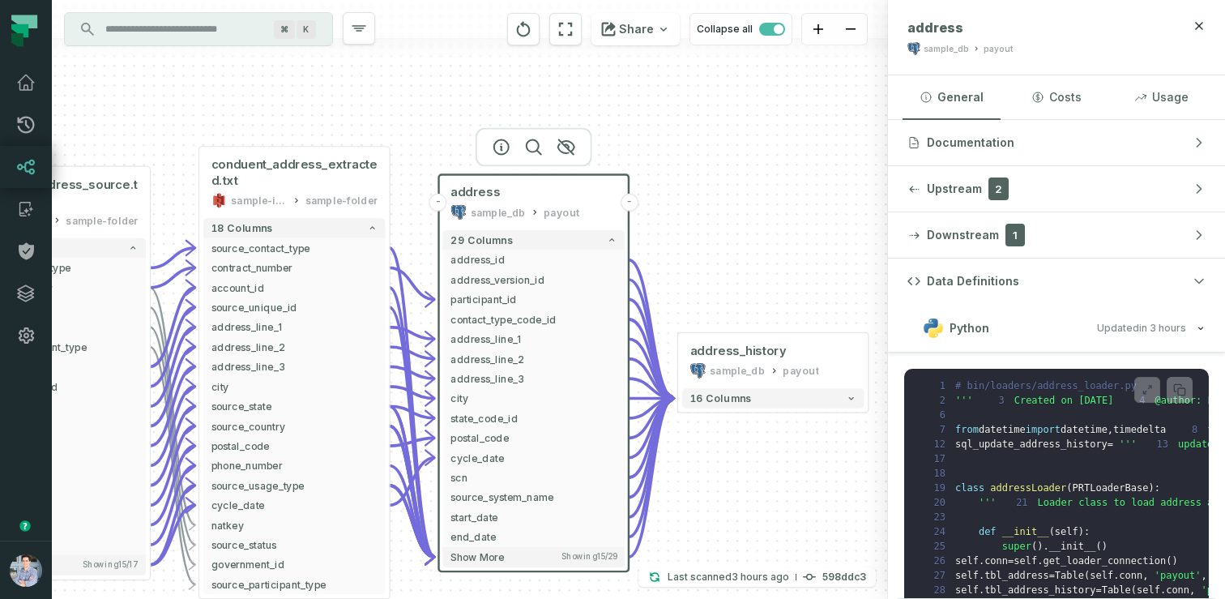
drag, startPoint x: 860, startPoint y: 334, endPoint x: 634, endPoint y: 202, distance: 261.8
click at [634, 202] on div "conduent_address_source.txt sample-input-bucket sample-folder - 17 columns sour…" at bounding box center [470, 299] width 836 height 599
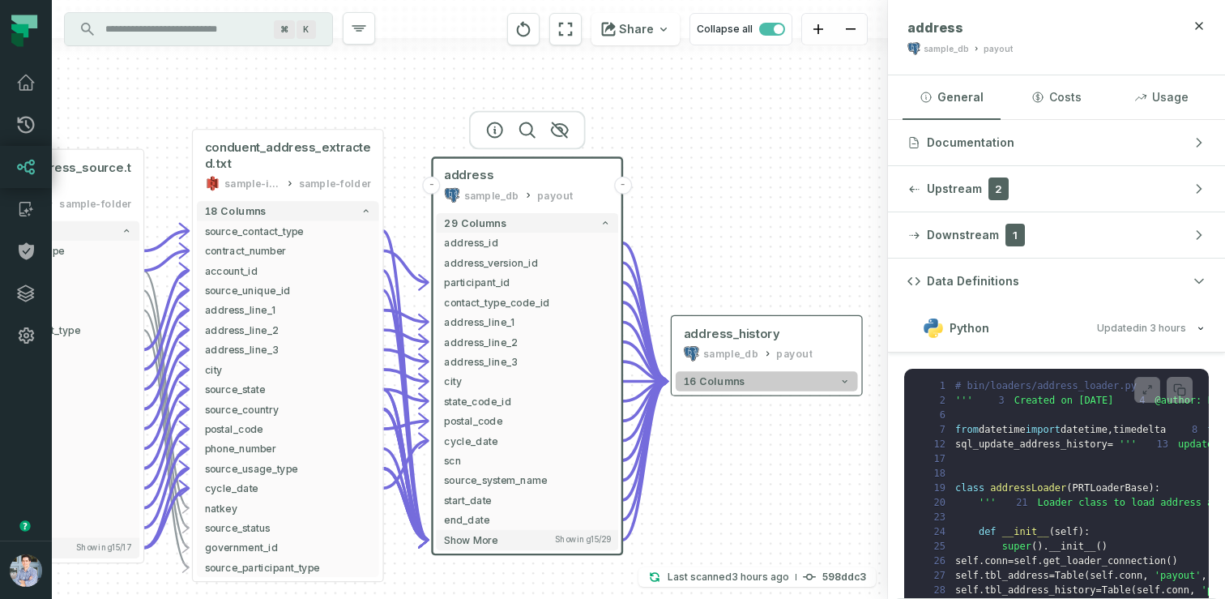
click at [770, 383] on button "16 columns" at bounding box center [767, 380] width 182 height 19
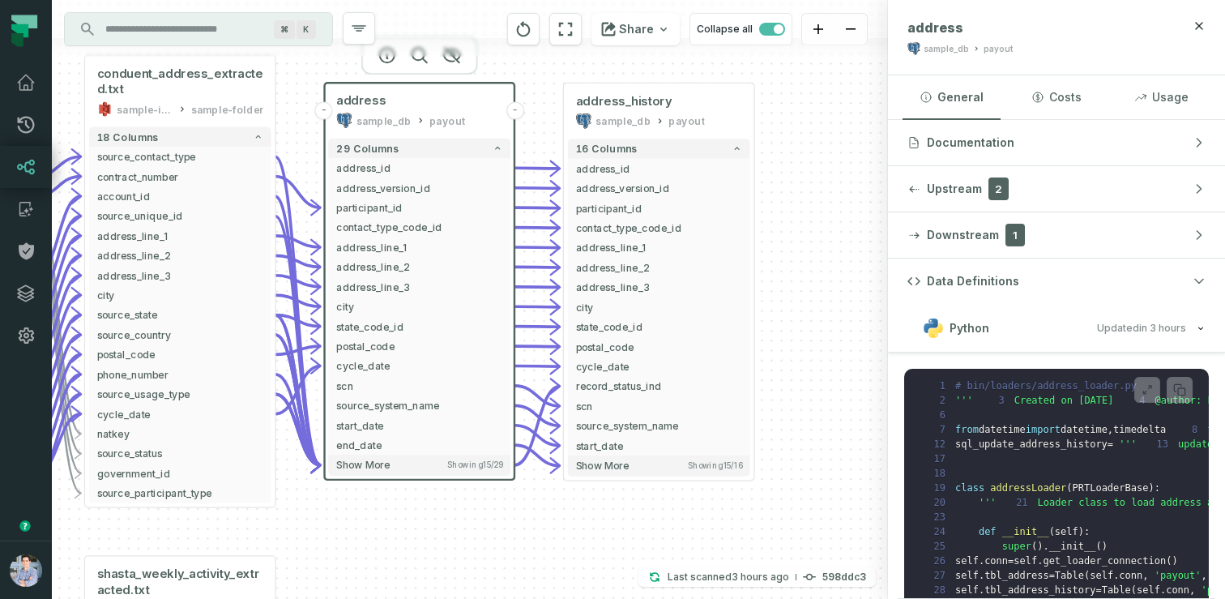
drag, startPoint x: 634, startPoint y: 299, endPoint x: 528, endPoint y: 66, distance: 255.3
click at [528, 66] on div "conduent_address_source.txt sample-input-bucket sample-folder - 17 columns sour…" at bounding box center [470, 299] width 836 height 599
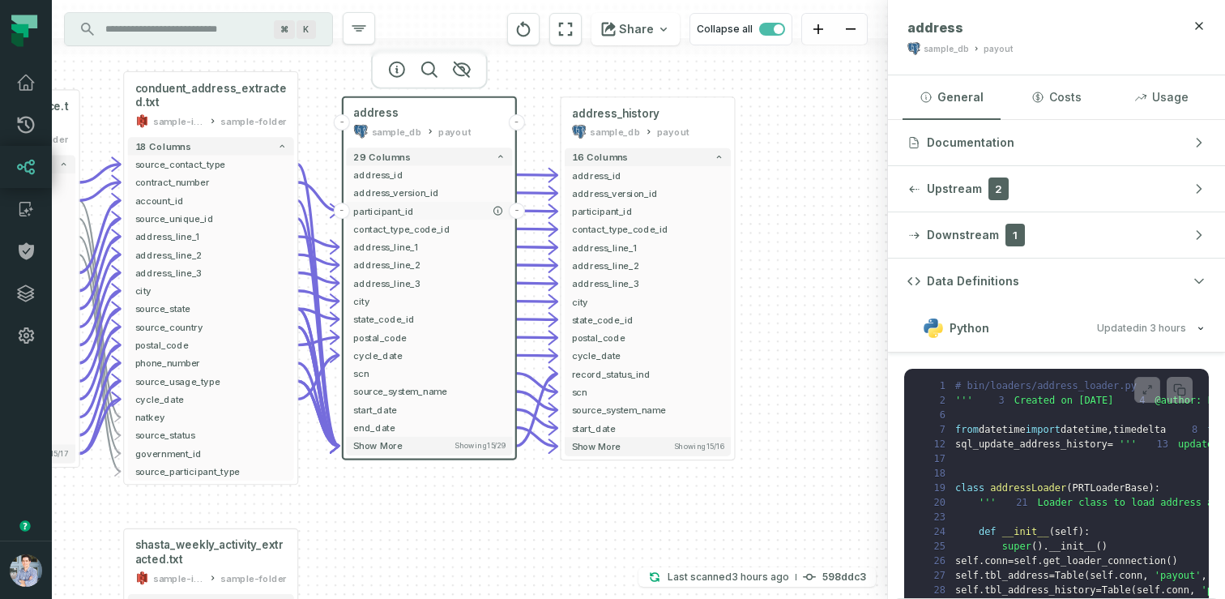
click at [426, 207] on span "participant_id" at bounding box center [429, 211] width 152 height 14
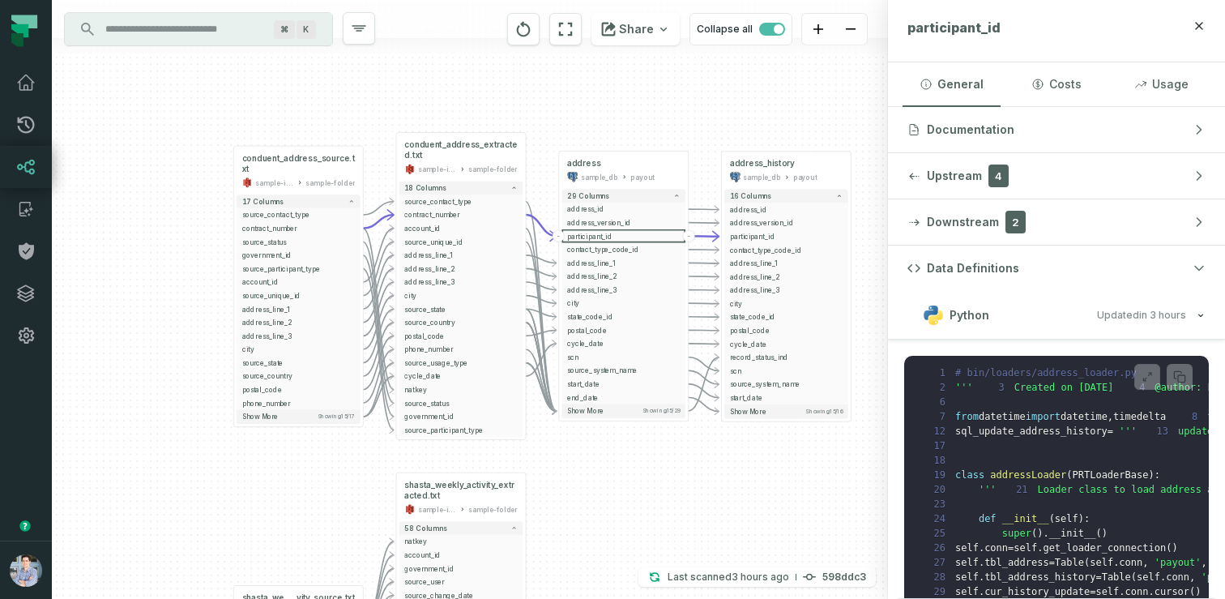
drag, startPoint x: 438, startPoint y: 544, endPoint x: 621, endPoint y: 482, distance: 192.4
click at [621, 482] on div "conduent_address_source.txt sample-input-bucket sample-folder - 17 columns sour…" at bounding box center [470, 299] width 836 height 599
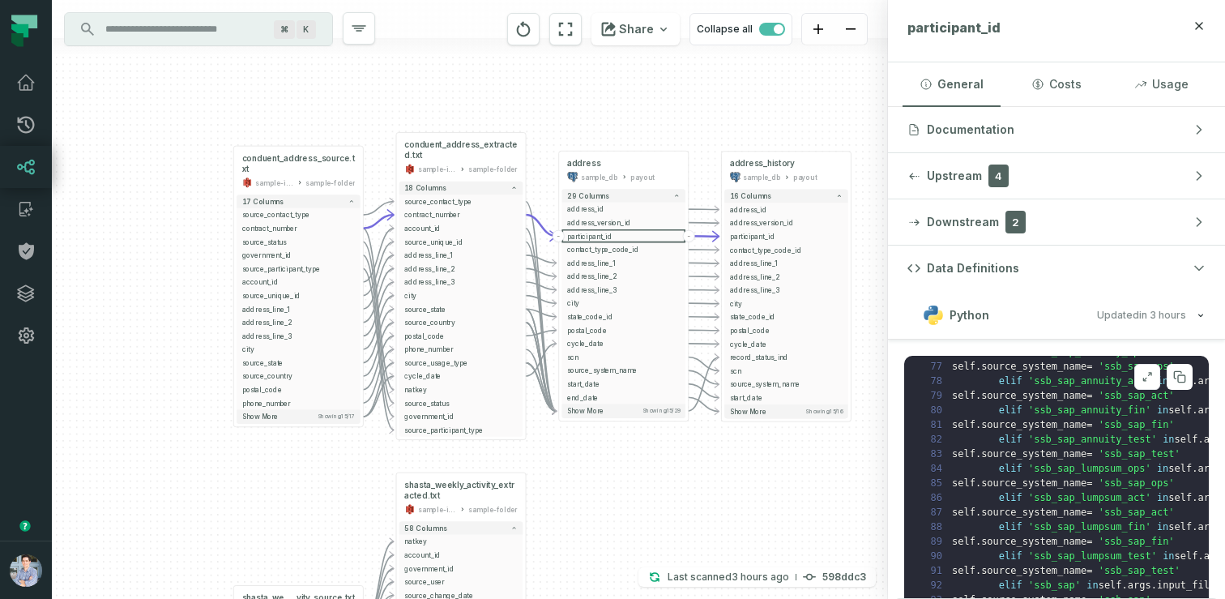
scroll to position [911, 11]
click at [1150, 374] on icon at bounding box center [1147, 376] width 11 height 13
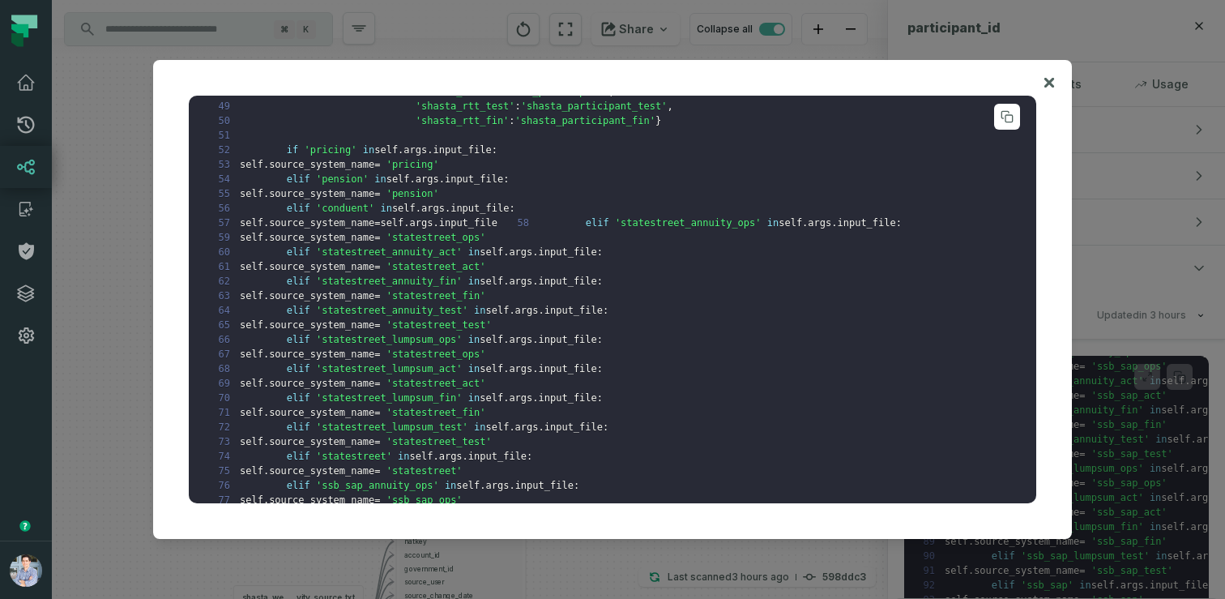
scroll to position [523, 0]
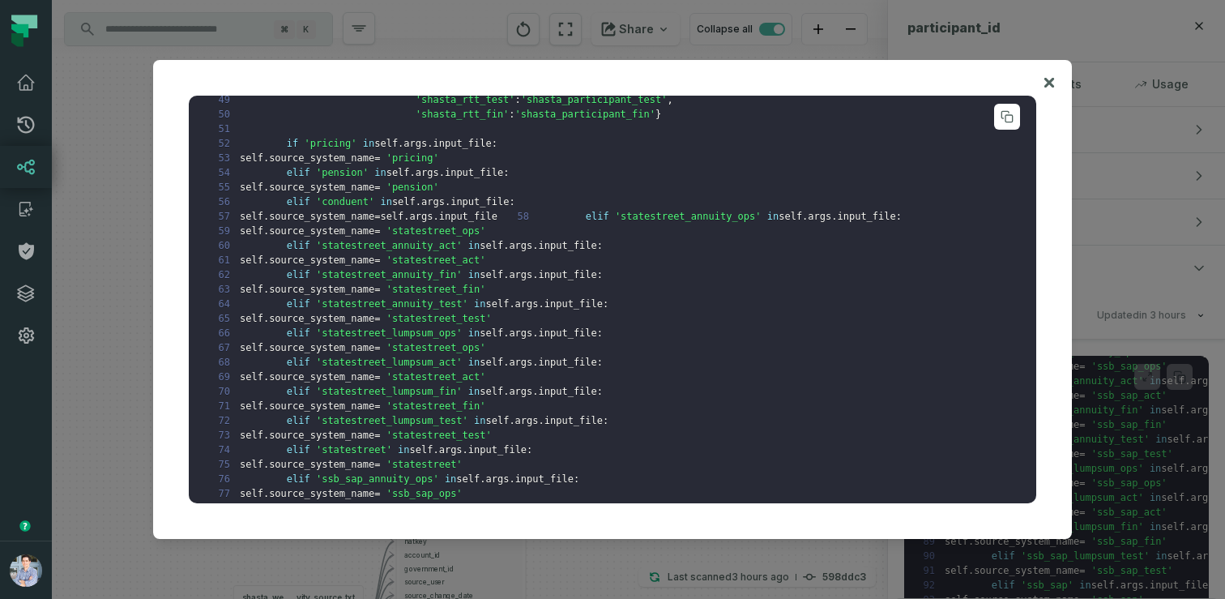
click at [476, 120] on span "'shasta_rtt_fin'" at bounding box center [463, 114] width 94 height 11
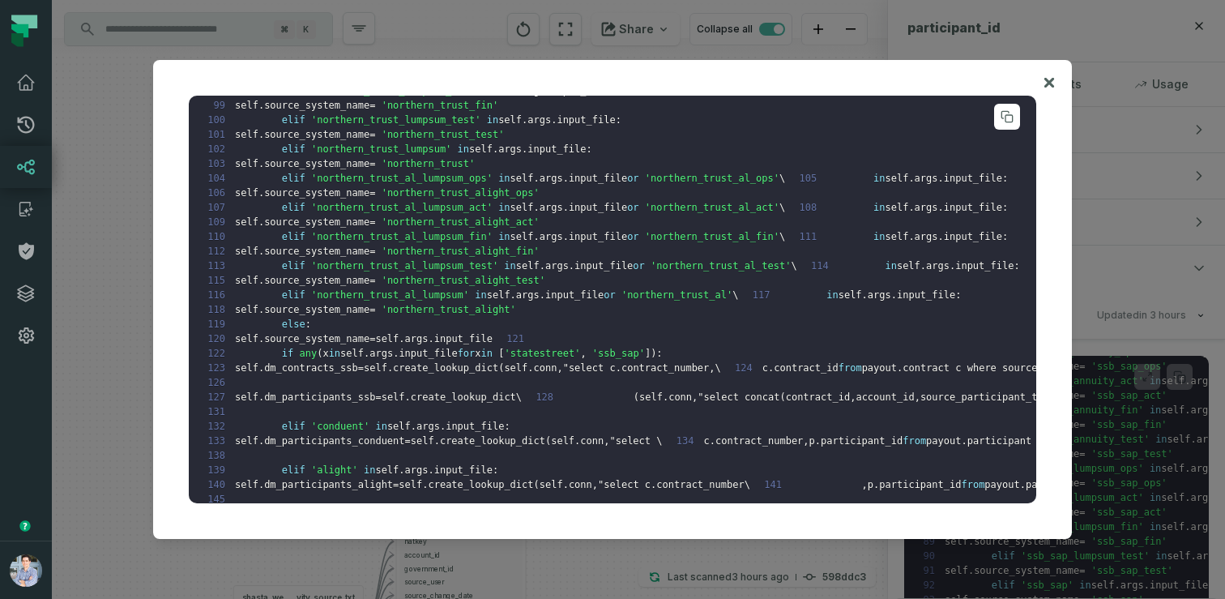
scroll to position [1753, 5]
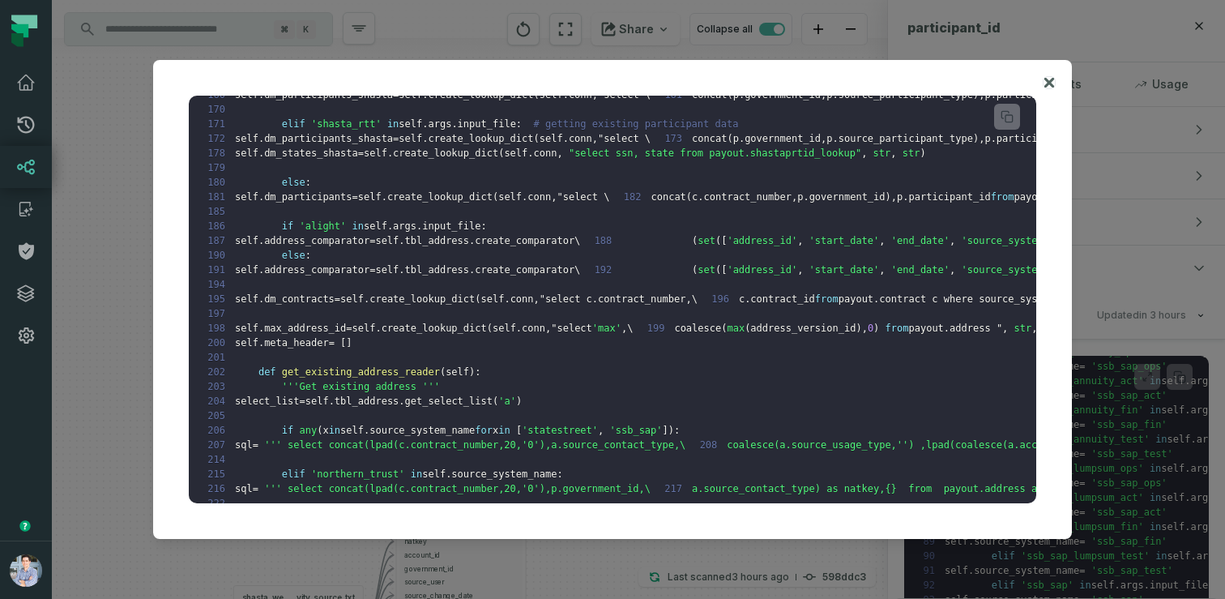
click at [1052, 78] on icon at bounding box center [1048, 82] width 11 height 19
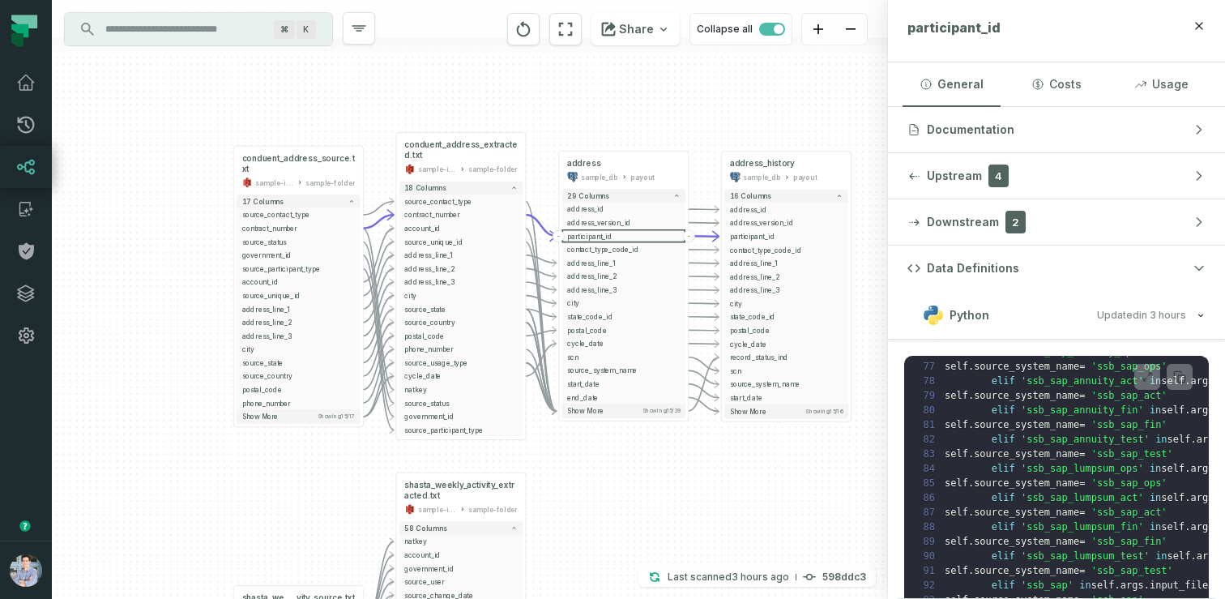
click at [164, 39] on input "Discovery Provider cmdk menu" at bounding box center [184, 29] width 177 height 26
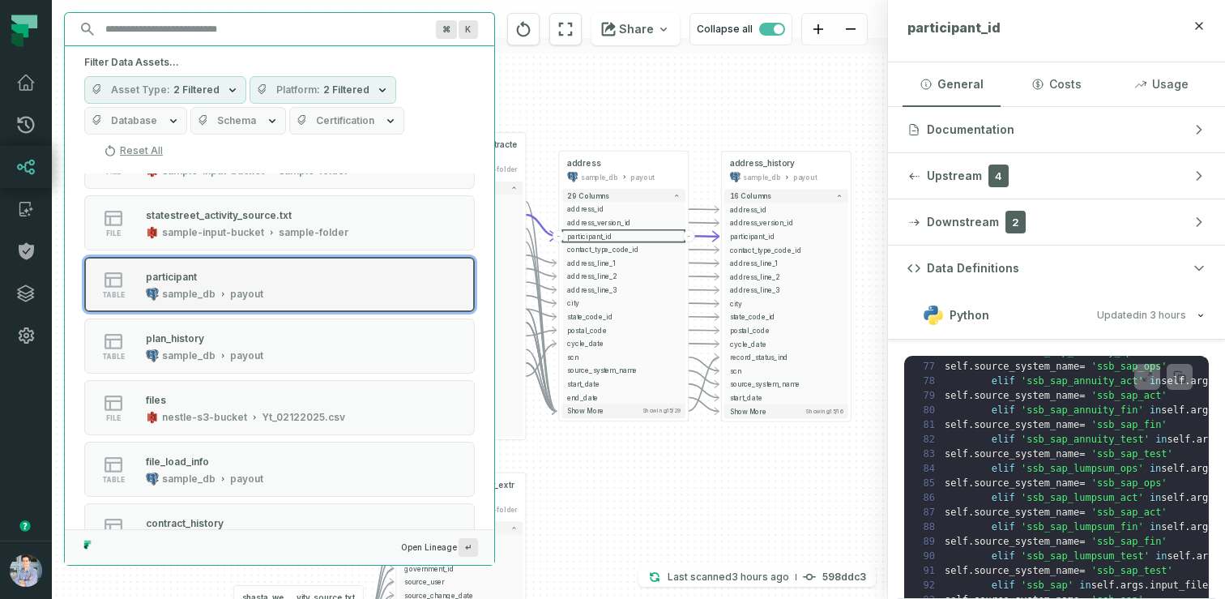
scroll to position [564, 0]
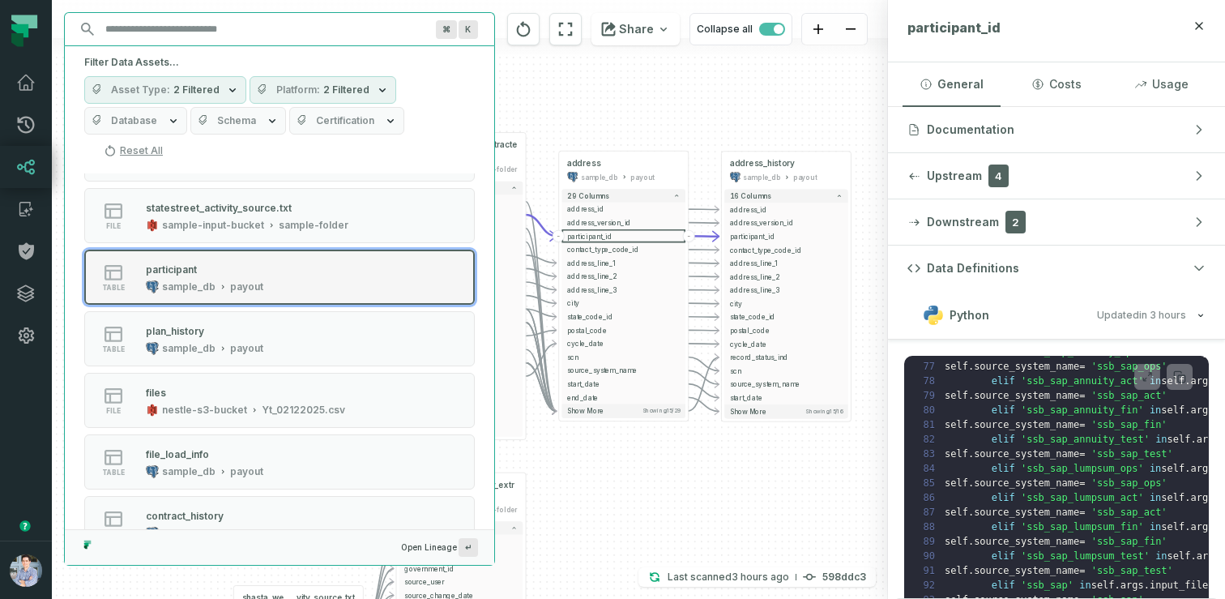
click at [210, 282] on div "sample_db" at bounding box center [188, 286] width 53 height 13
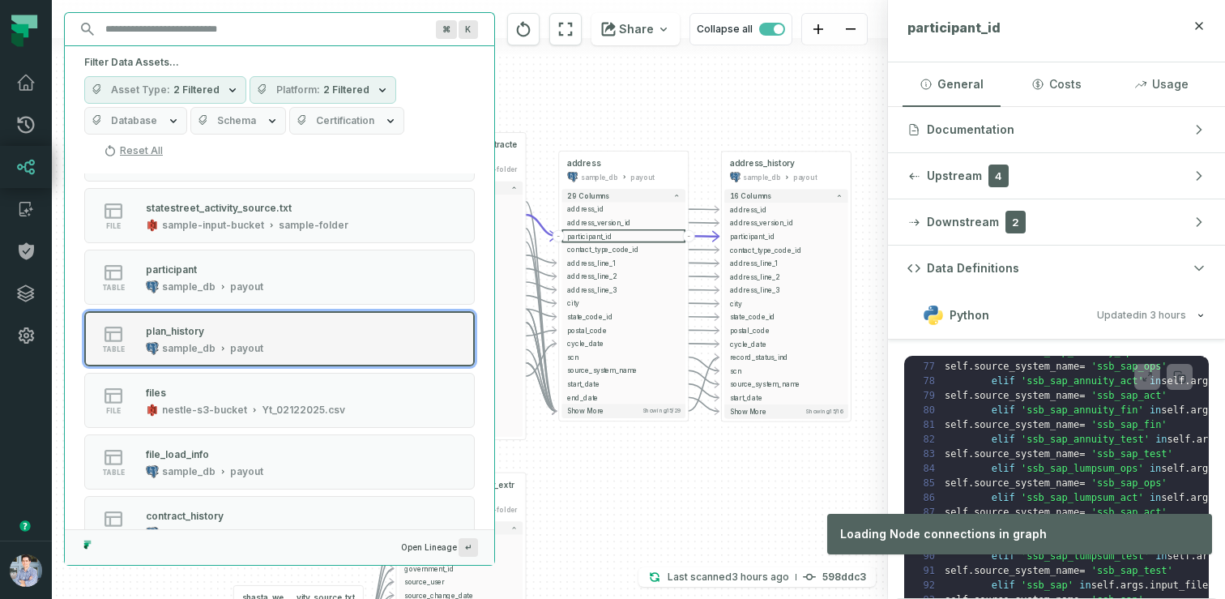
scroll to position [775, 0]
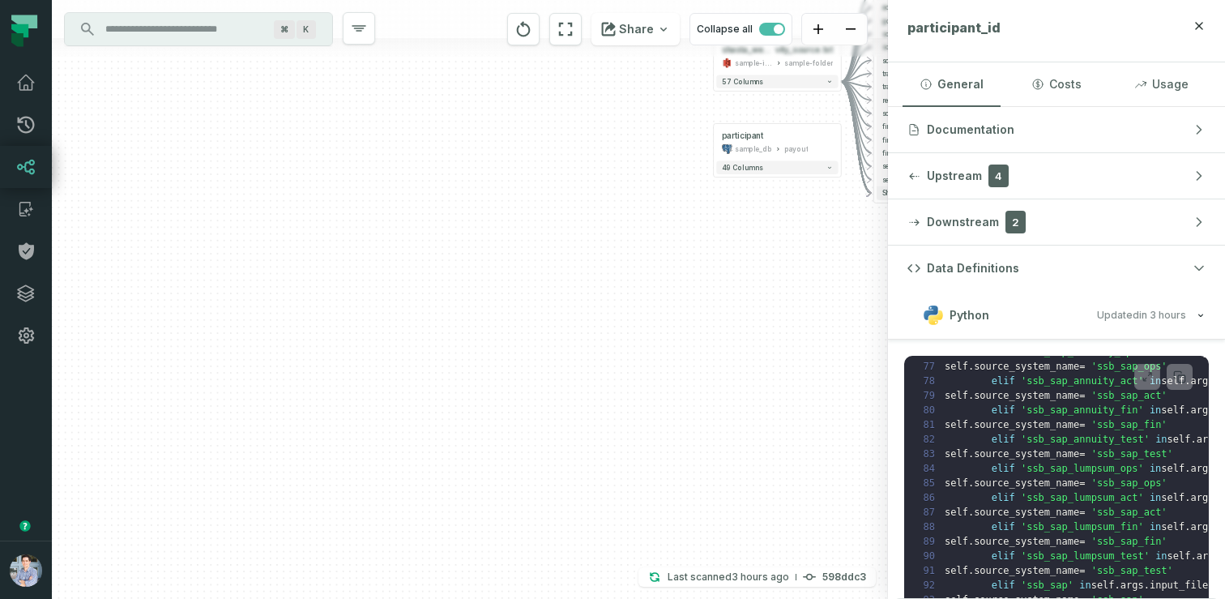
click at [200, 36] on input "Discovery Provider cmdk menu" at bounding box center [184, 29] width 177 height 26
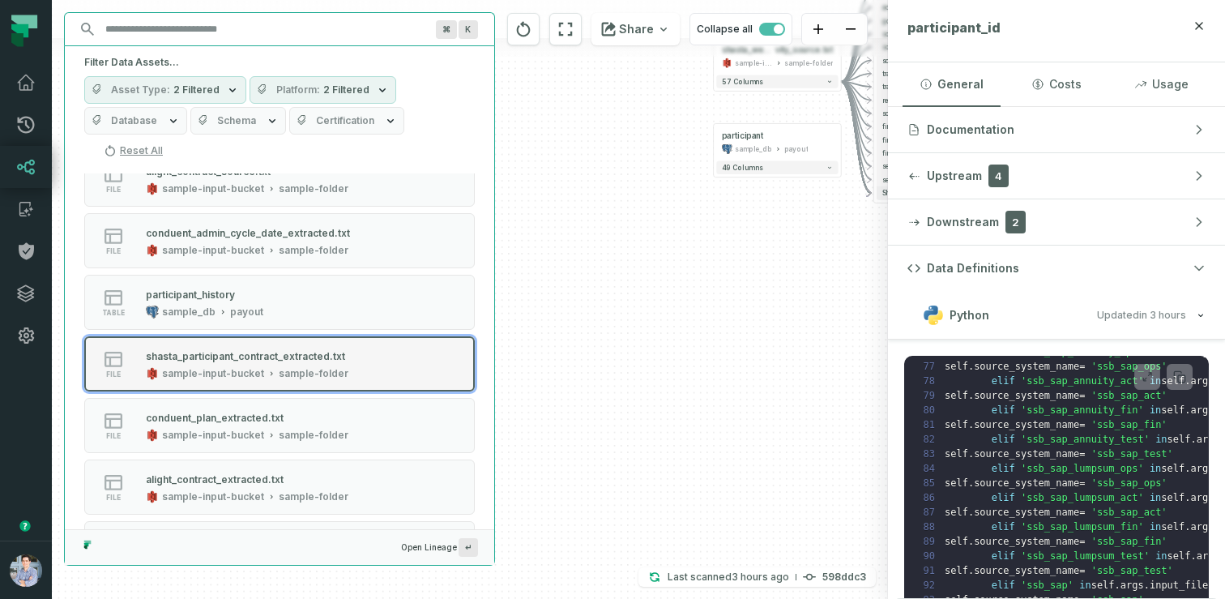
scroll to position [1094, 0]
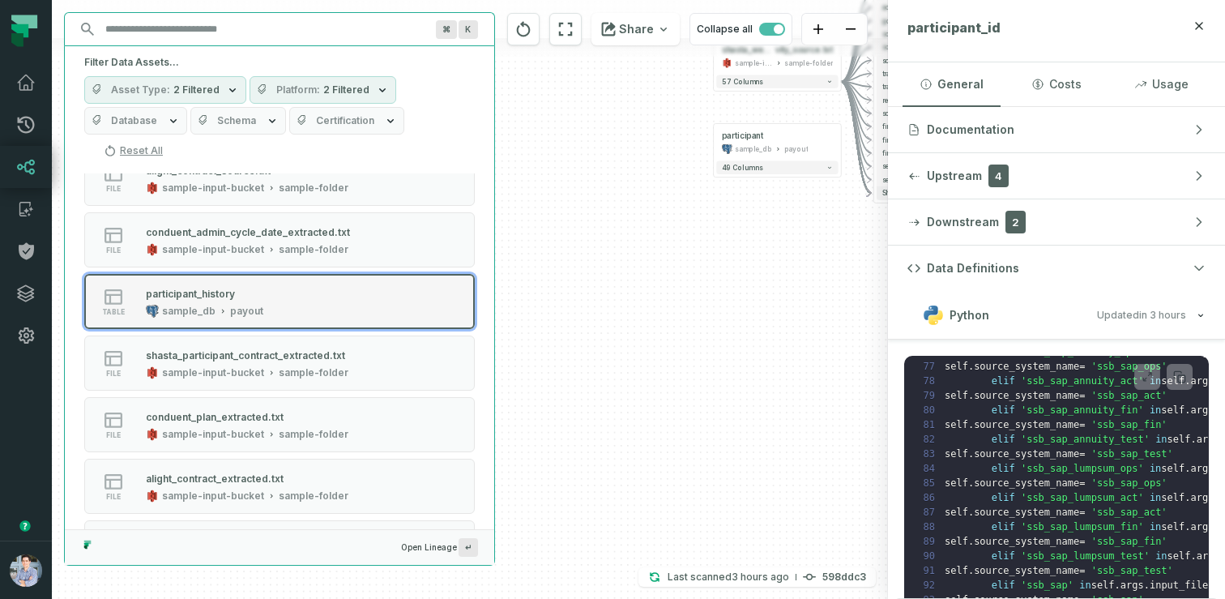
click at [211, 293] on div "participant_history" at bounding box center [190, 294] width 89 height 12
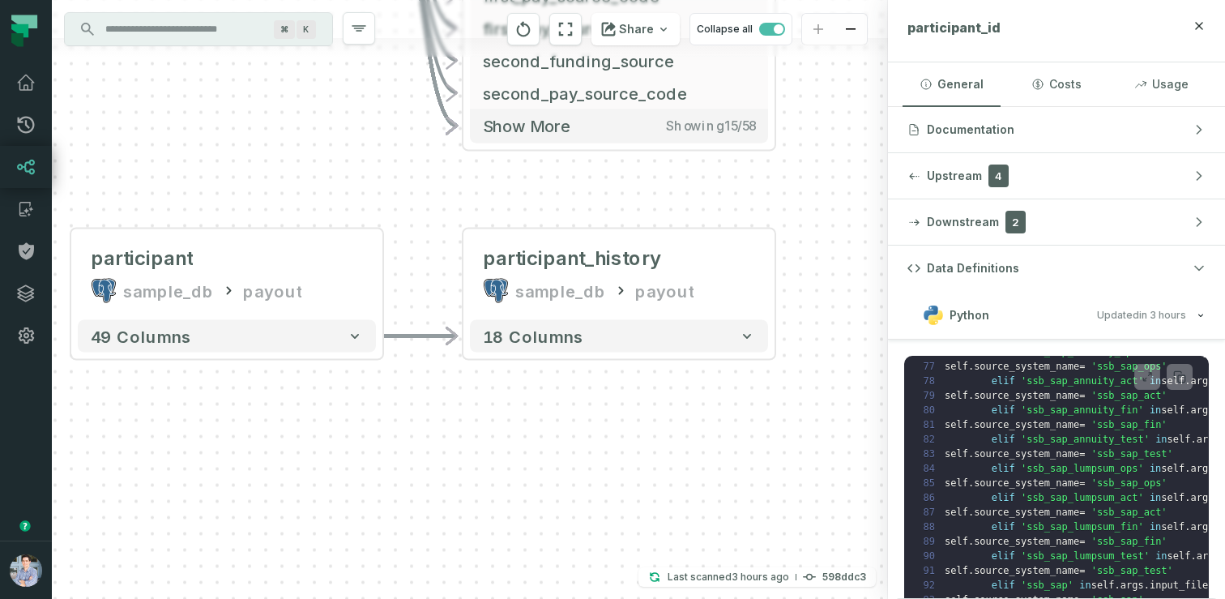
drag, startPoint x: 389, startPoint y: 450, endPoint x: 601, endPoint y: 425, distance: 213.8
click at [601, 425] on div "conduent_address_source.txt sample-input-bucket sample-folder - 17 columns sour…" at bounding box center [470, 299] width 836 height 599
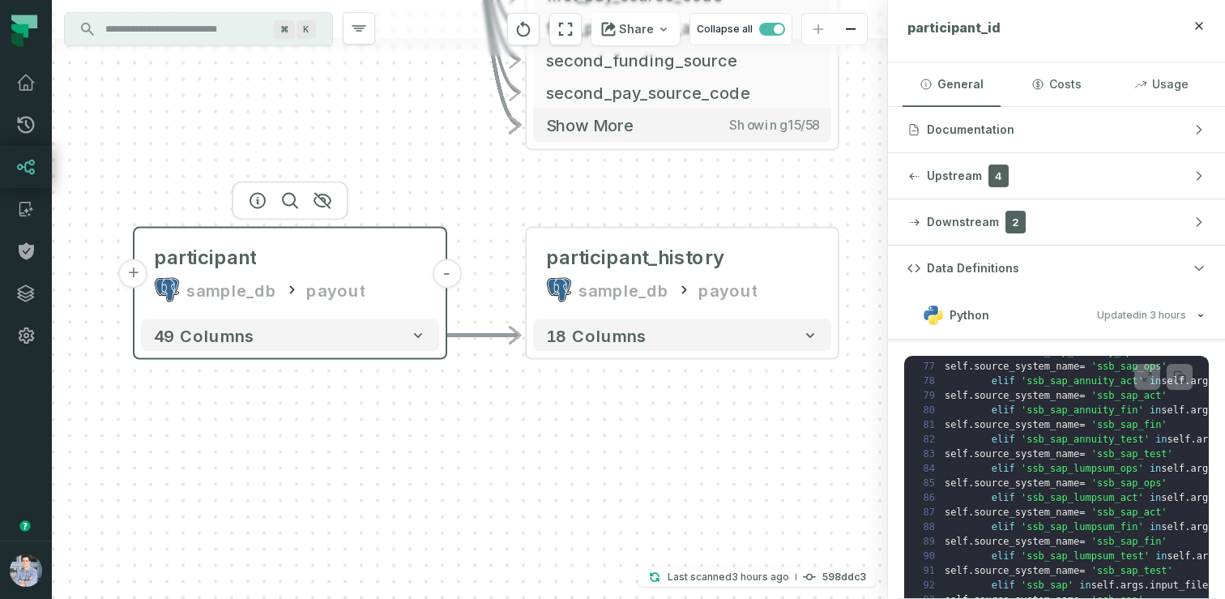
click at [139, 276] on button "+" at bounding box center [133, 273] width 29 height 29
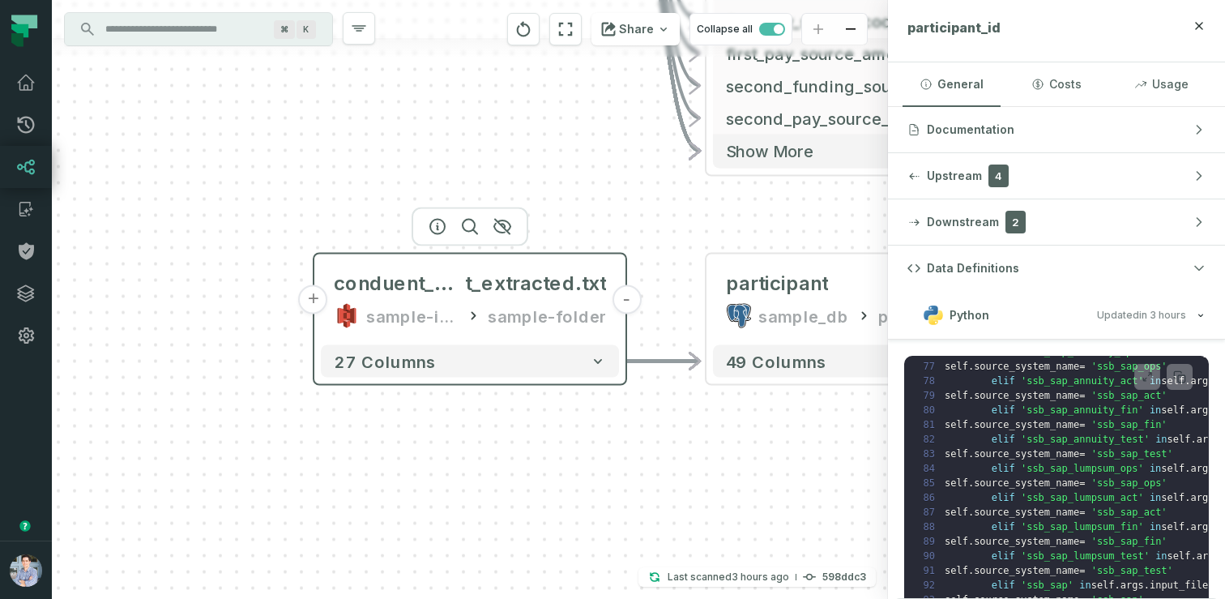
click at [316, 301] on button "+" at bounding box center [313, 299] width 29 height 29
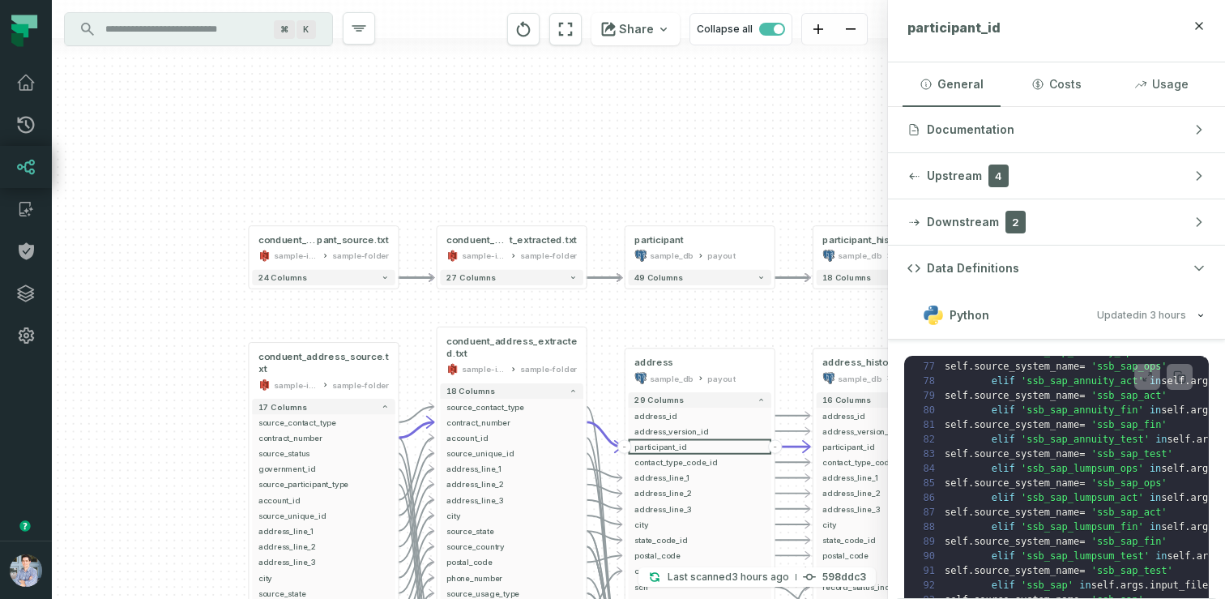
drag, startPoint x: 697, startPoint y: 368, endPoint x: 443, endPoint y: 288, distance: 266.0
click at [446, 290] on div "conduent_partici pant_source.txt sample-input-bucket sample-folder - 24 columns…" at bounding box center [470, 299] width 836 height 599
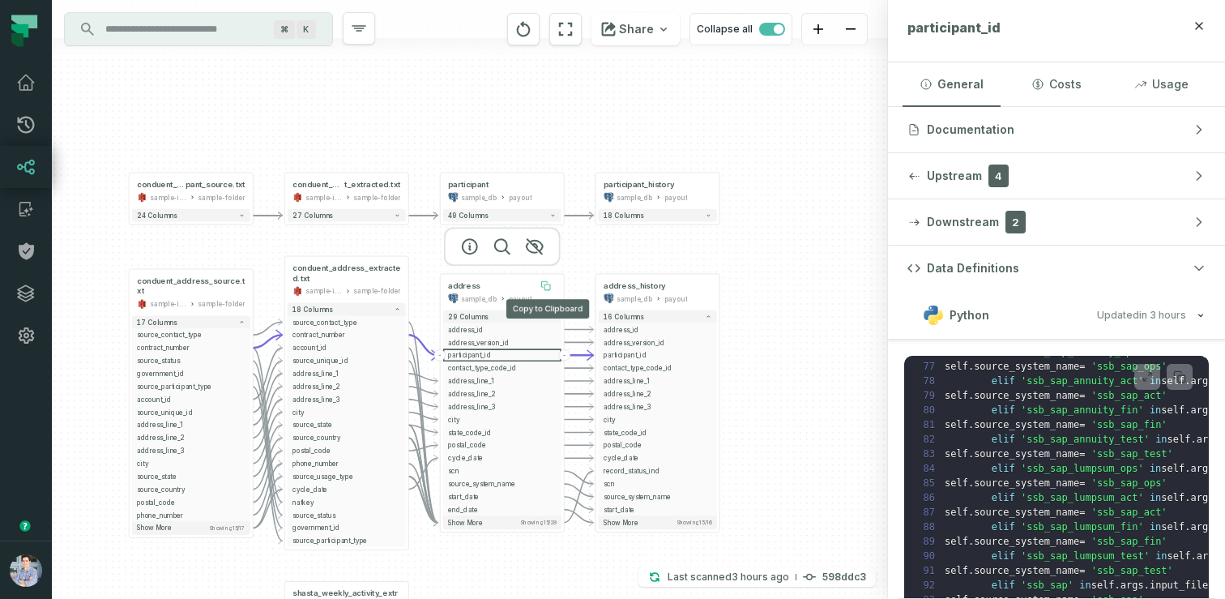
drag, startPoint x: 670, startPoint y: 343, endPoint x: 544, endPoint y: 286, distance: 137.8
click at [545, 287] on icon at bounding box center [547, 287] width 6 height 6
click at [672, 220] on button "18 columns" at bounding box center [656, 215] width 118 height 13
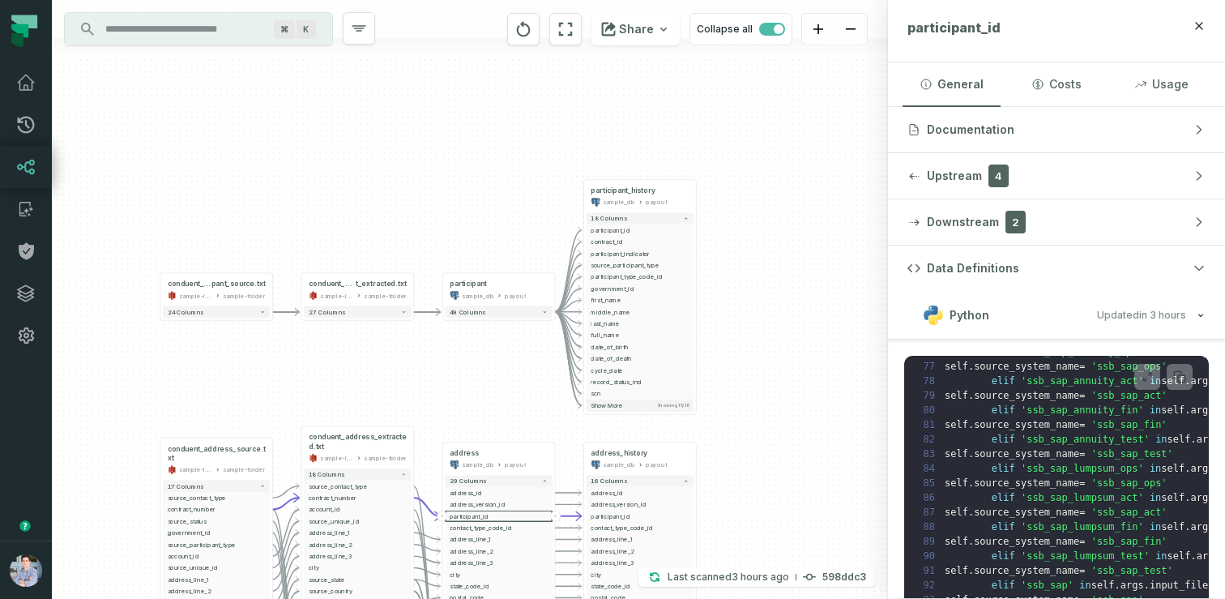
click at [203, 33] on input "Discovery Provider cmdk menu" at bounding box center [184, 29] width 177 height 26
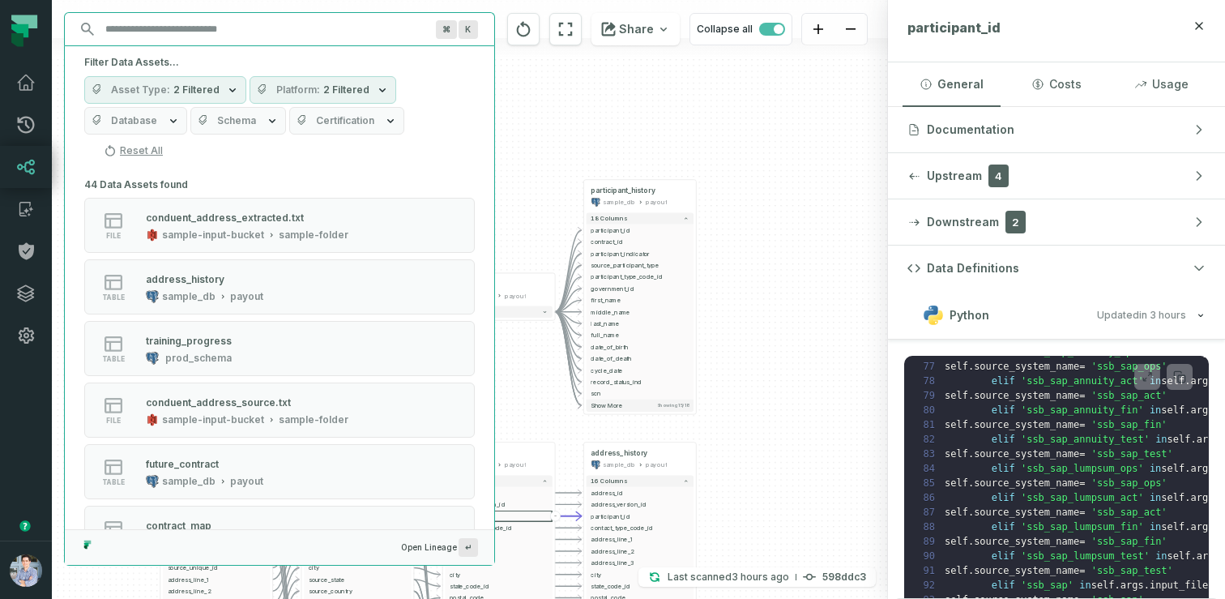
click at [210, 49] on div "Filter Data Assets... Asset Type 2 Filtered Platform 2 Filtered Database Schema…" at bounding box center [279, 109] width 429 height 127
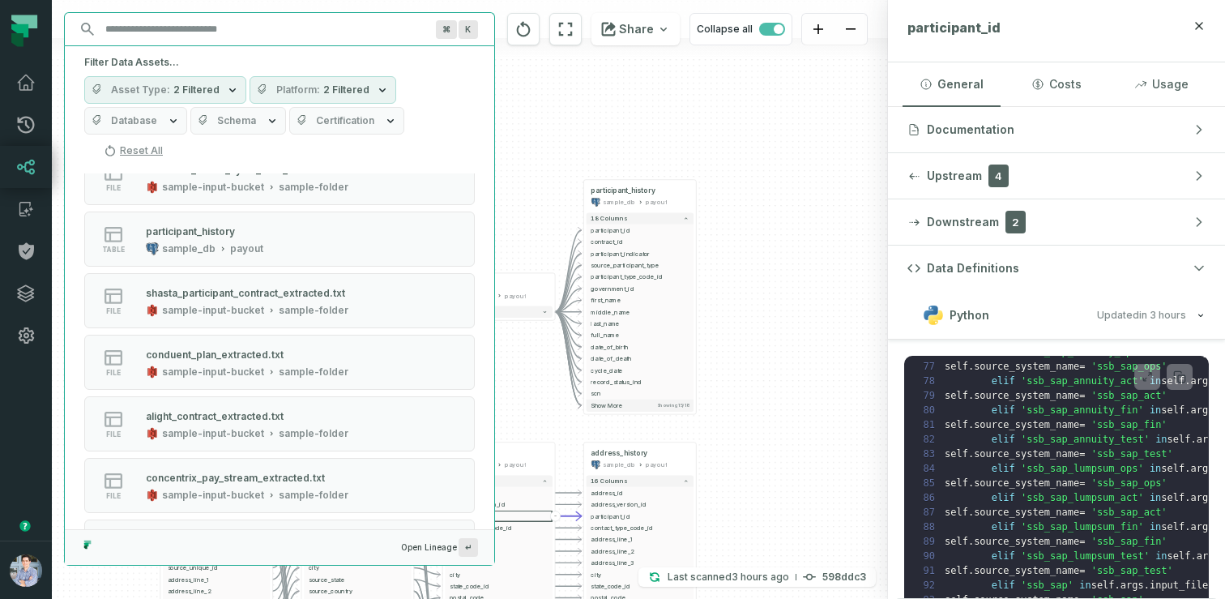
scroll to position [1491, 0]
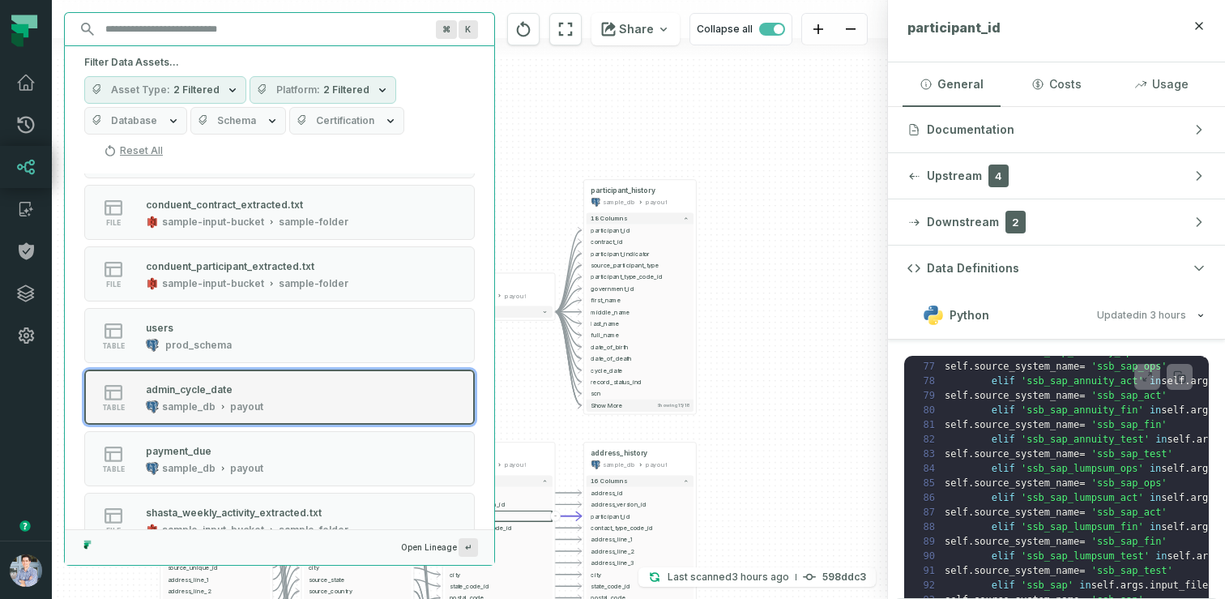
click at [223, 396] on div "admin_cycle_date" at bounding box center [204, 389] width 117 height 16
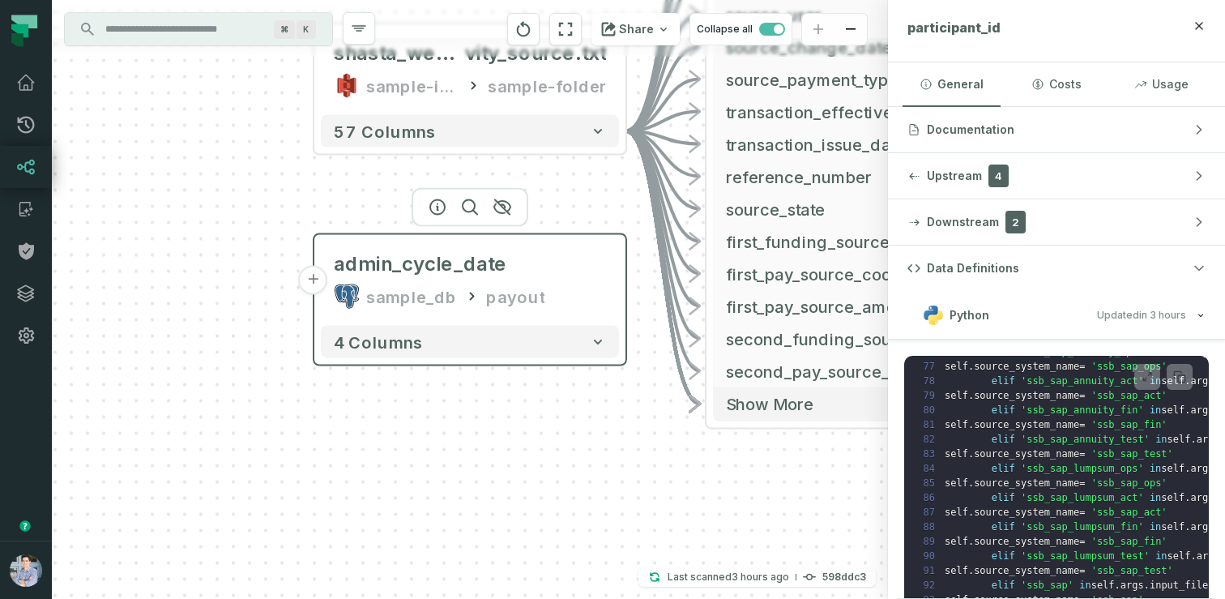
click at [321, 288] on button "+" at bounding box center [313, 280] width 29 height 29
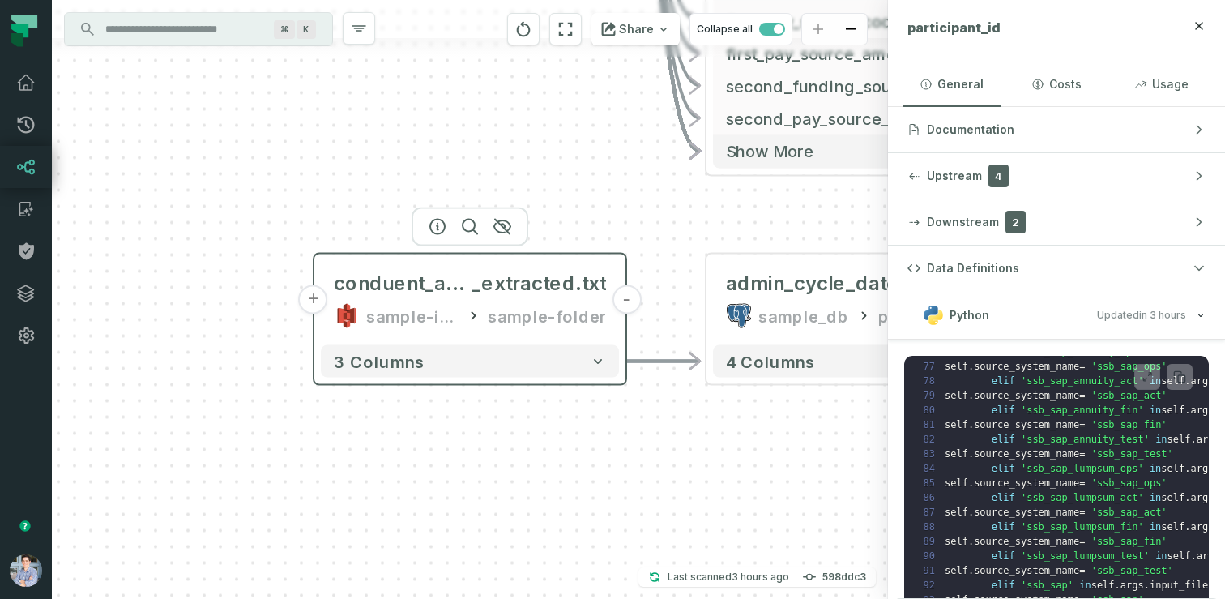
click at [317, 300] on button "+" at bounding box center [313, 299] width 29 height 29
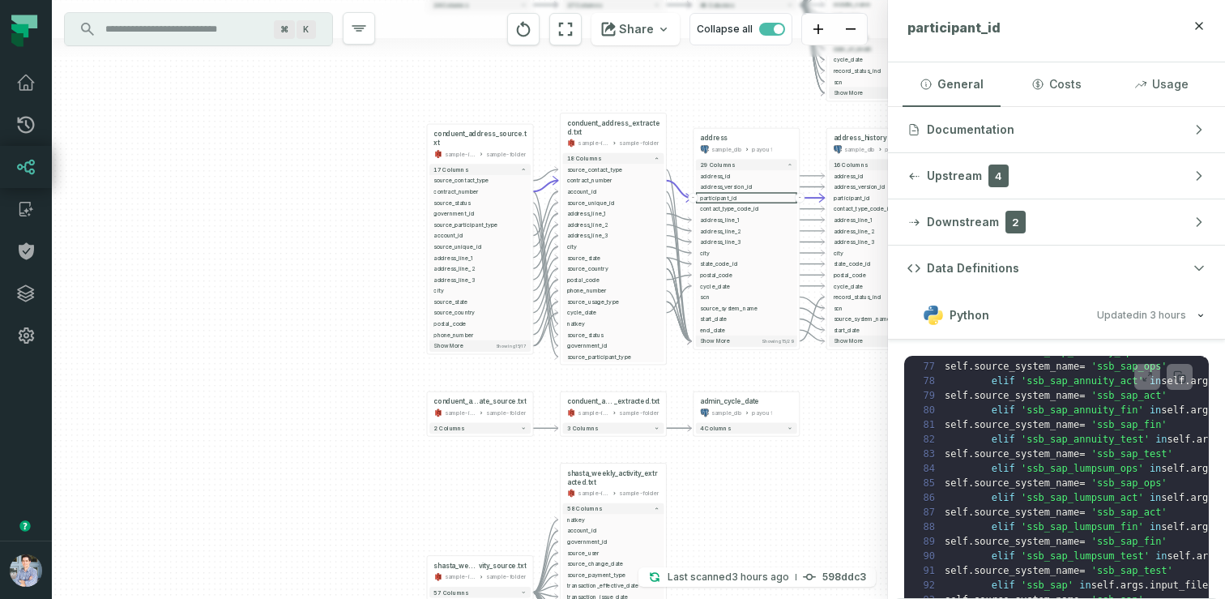
drag, startPoint x: 754, startPoint y: 505, endPoint x: 600, endPoint y: 423, distance: 175.0
click at [604, 425] on div "conduent_admin_cycle_d ate_source.txt sample-input-bucket sample-folder - 2 col…" at bounding box center [470, 299] width 836 height 599
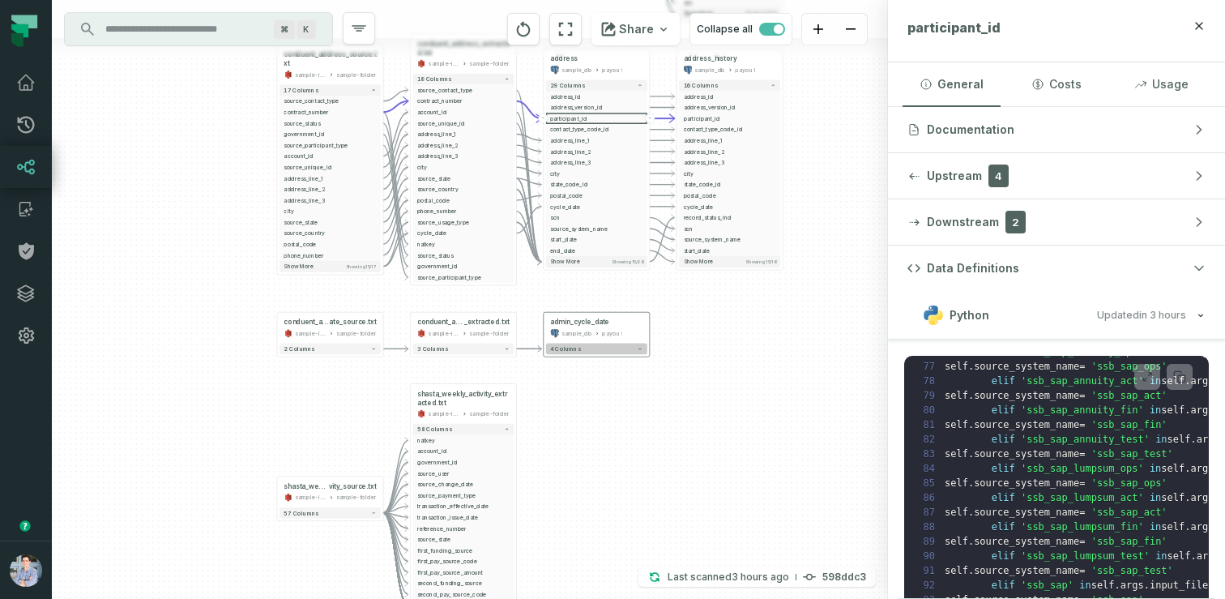
click at [591, 350] on button "4 columns" at bounding box center [596, 349] width 101 height 11
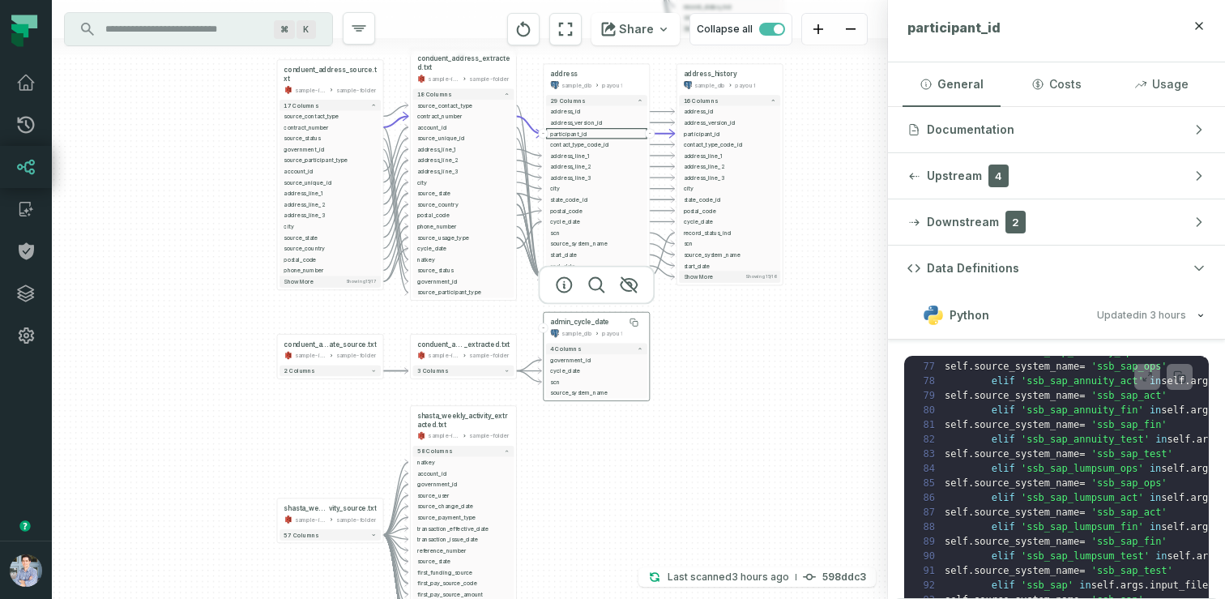
click at [595, 318] on span "admin_cycle_date" at bounding box center [579, 322] width 59 height 9
